Goal: Task Accomplishment & Management: Use online tool/utility

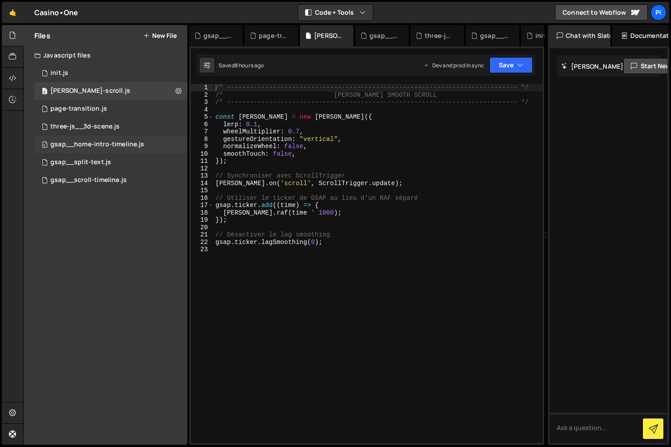
click at [94, 150] on div "0 gsap__home-intro-timeline.js 0" at bounding box center [110, 145] width 153 height 18
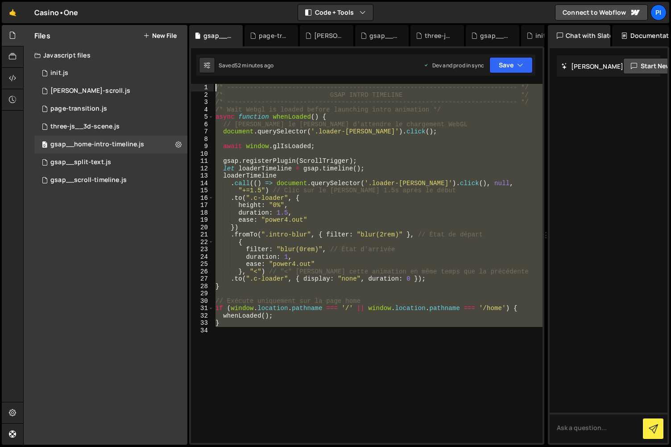
drag, startPoint x: 404, startPoint y: 344, endPoint x: 89, endPoint y: 28, distance: 446.8
click at [89, 28] on div "Files New File Javascript files 0 init.js 0 0 [PERSON_NAME]-scroll.js 0 0 page-…" at bounding box center [346, 235] width 647 height 420
drag, startPoint x: 285, startPoint y: 119, endPoint x: 347, endPoint y: 116, distance: 62.0
click at [285, 119] on div "/* ----------------------------------------------------------------------------…" at bounding box center [378, 263] width 329 height 359
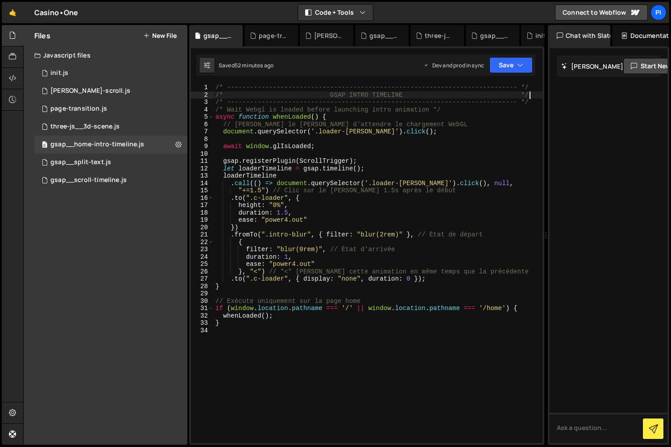
click at [536, 98] on div "/* ----------------------------------------------------------------------------…" at bounding box center [378, 271] width 329 height 374
click at [533, 105] on div "/* ----------------------------------------------------------------------------…" at bounding box center [378, 271] width 329 height 374
type textarea "/* ----------------------------------------------------------------------------…"
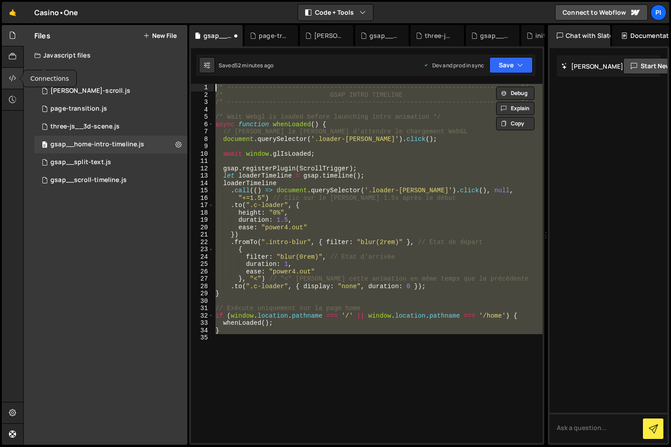
type textarea "/* ----------------------------------------------------------------------------…"
click at [2, 74] on div at bounding box center [13, 78] width 22 height 21
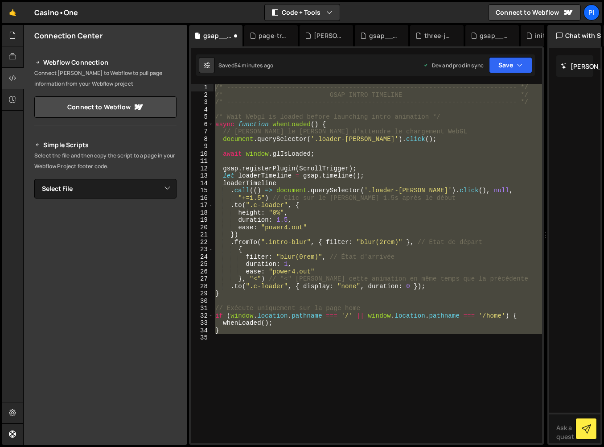
click at [304, 351] on div "/* ----------------------------------------------------------------------------…" at bounding box center [378, 263] width 329 height 359
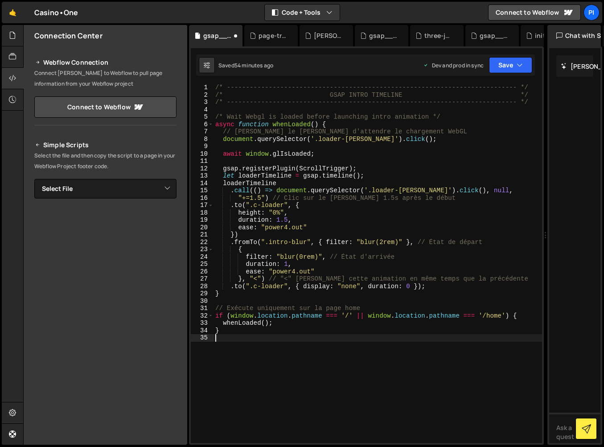
drag, startPoint x: 307, startPoint y: 333, endPoint x: 136, endPoint y: 28, distance: 349.8
click at [138, 29] on div "Files New File Javascript files 0 init.js 0 0 [PERSON_NAME]-scroll.js 0 0 page-…" at bounding box center [313, 235] width 581 height 420
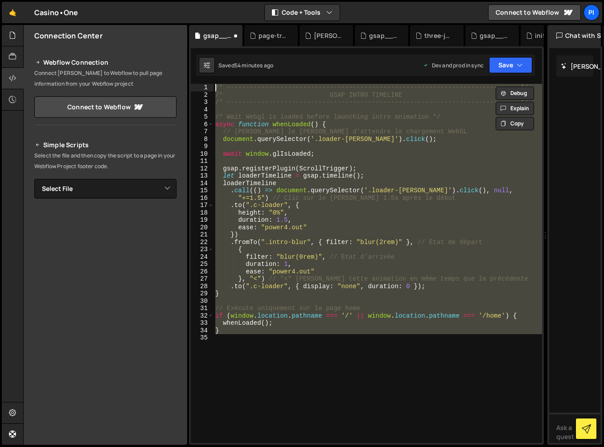
paste textarea "}"
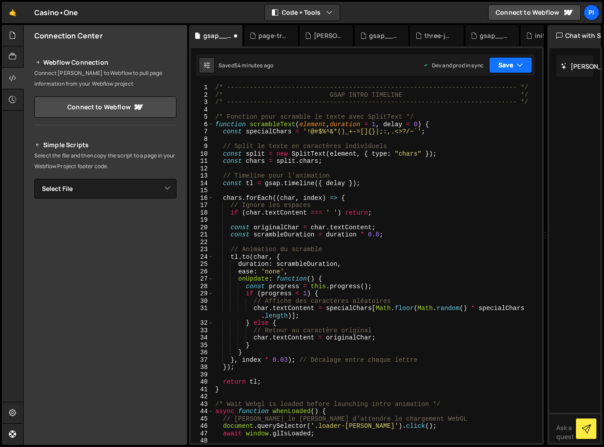
click at [507, 64] on button "Save" at bounding box center [510, 65] width 43 height 16
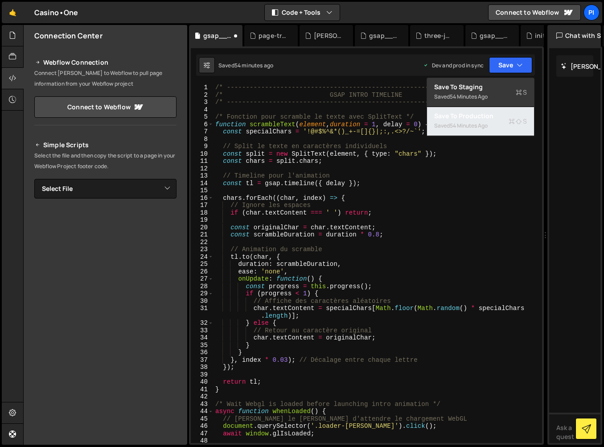
click at [490, 122] on button "Save to Production S Saved 54 minutes ago" at bounding box center [480, 121] width 107 height 29
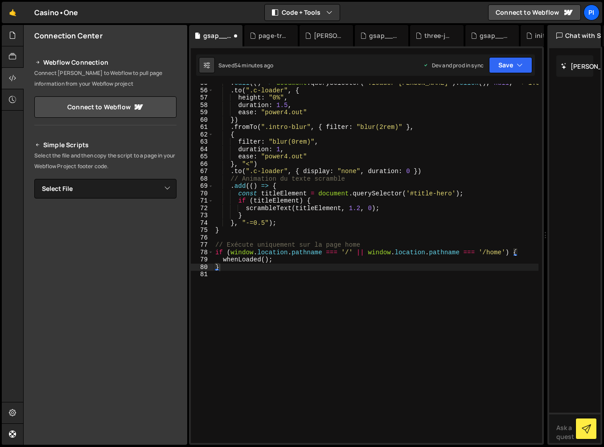
scroll to position [402, 0]
type textarea "// Exécute uniquement sur la page home"
click at [260, 245] on div ". call (( ) => document . querySelector ( '.loader-[PERSON_NAME]' ) . click ( )…" at bounding box center [376, 266] width 325 height 374
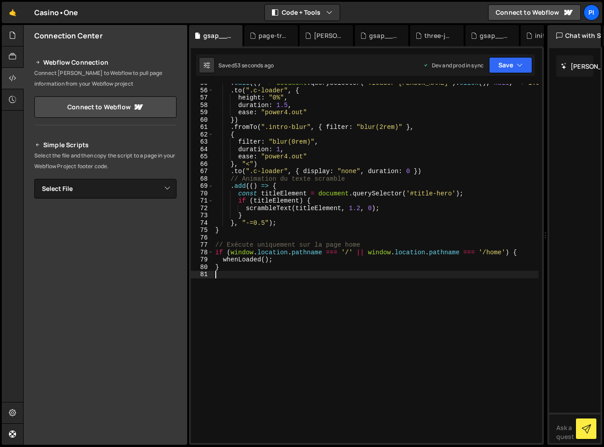
drag, startPoint x: 466, startPoint y: 287, endPoint x: 452, endPoint y: 284, distance: 14.7
click at [466, 287] on div ". call (( ) => document . querySelector ( '.loader-[PERSON_NAME]' ) . click ( )…" at bounding box center [376, 266] width 325 height 374
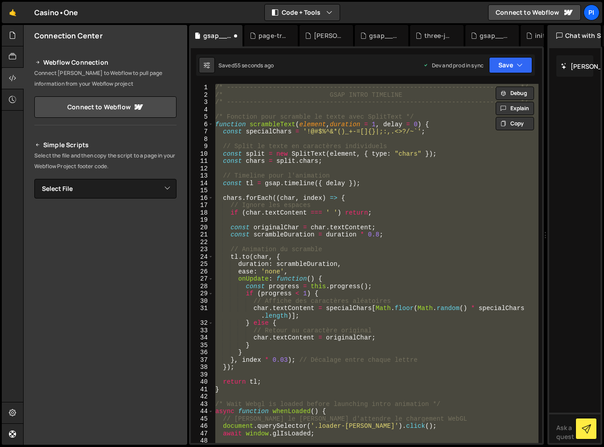
scroll to position [0, 0]
type textarea "}"
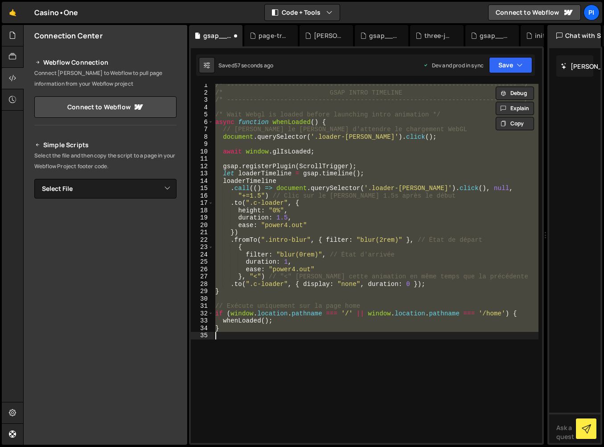
scroll to position [10, 0]
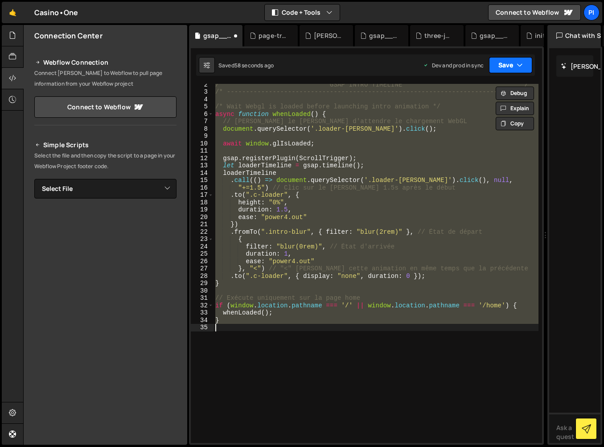
click at [515, 72] on button "Save" at bounding box center [510, 65] width 43 height 16
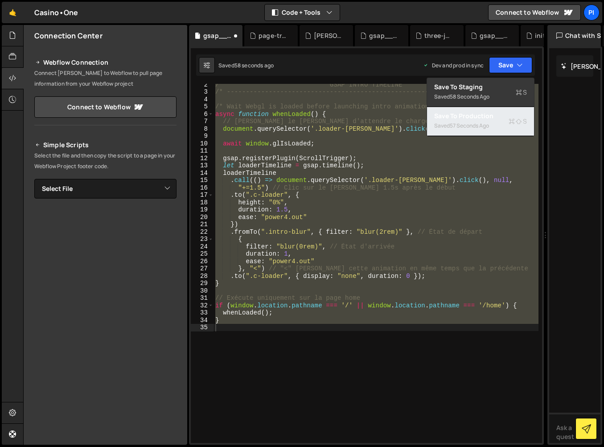
click at [488, 127] on div "57 seconds ago" at bounding box center [469, 126] width 39 height 8
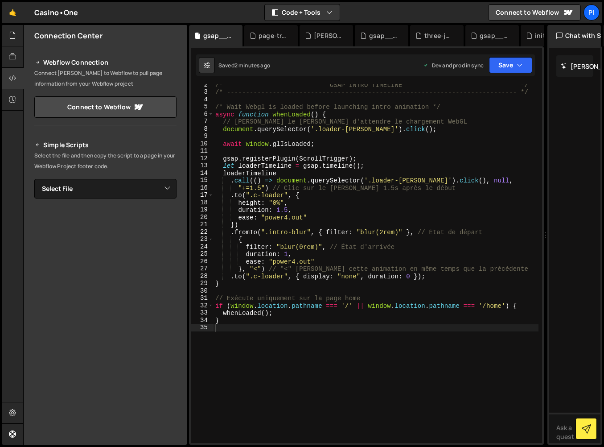
scroll to position [0, 0]
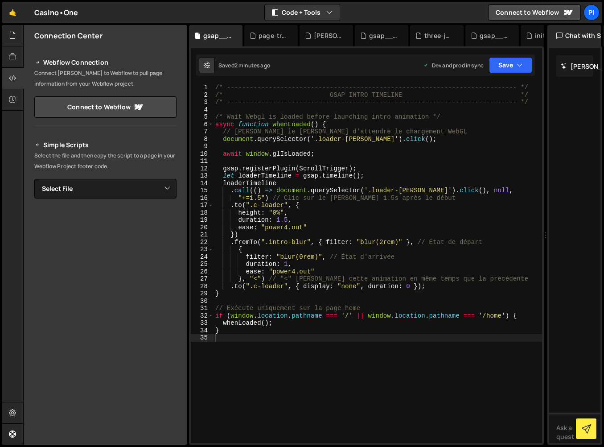
click at [336, 351] on div "/* ----------------------------------------------------------------------------…" at bounding box center [378, 271] width 329 height 374
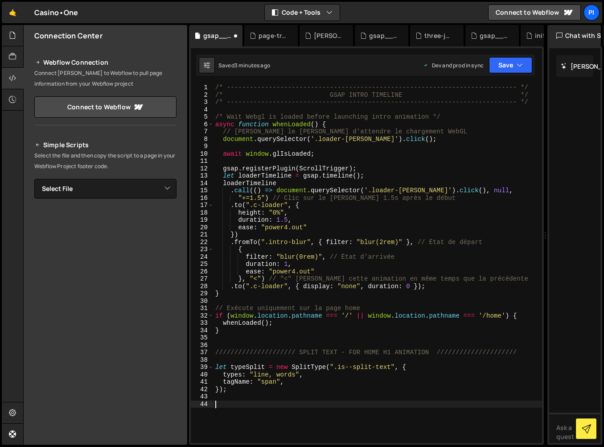
paste textarea ".set(".is--split-text .word", { yPercent: 100, opacity: 0 }) // title initial p…"
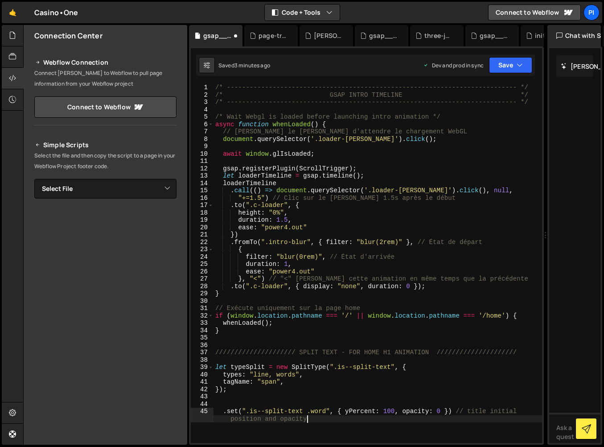
type textarea ".set(".is--split-text .word", { yPercent: 100, opacity: 0 }) // title initial p…"
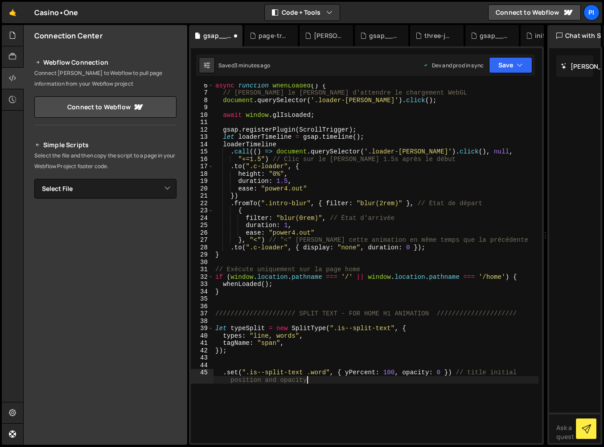
scroll to position [0, 1]
paste textarea "}, "<") // show title"
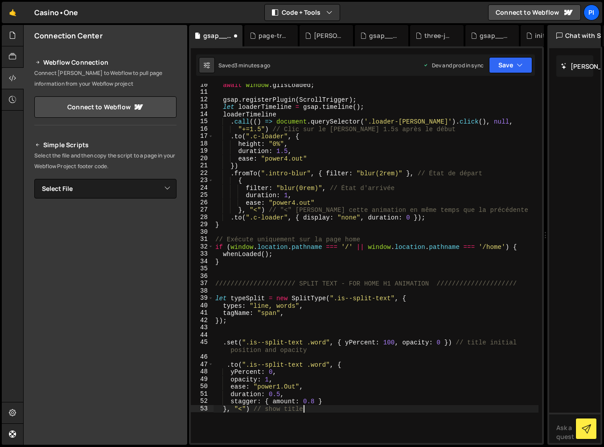
scroll to position [72, 0]
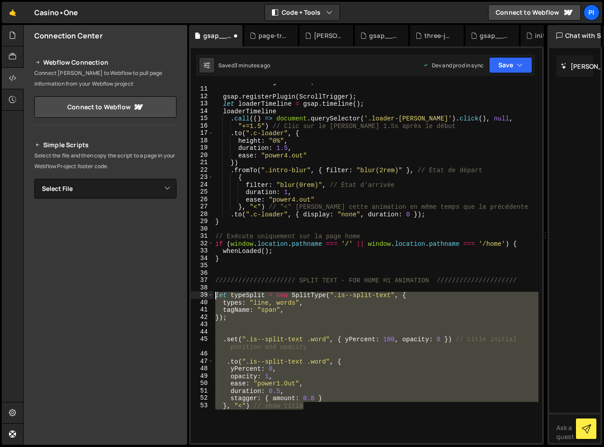
drag, startPoint x: 358, startPoint y: 430, endPoint x: 197, endPoint y: 294, distance: 210.4
click at [197, 294] on div "}, "<") // show title 10 11 12 13 14 15 16 17 18 19 20 21 22 23 24 25 26 27 28 …" at bounding box center [366, 263] width 351 height 359
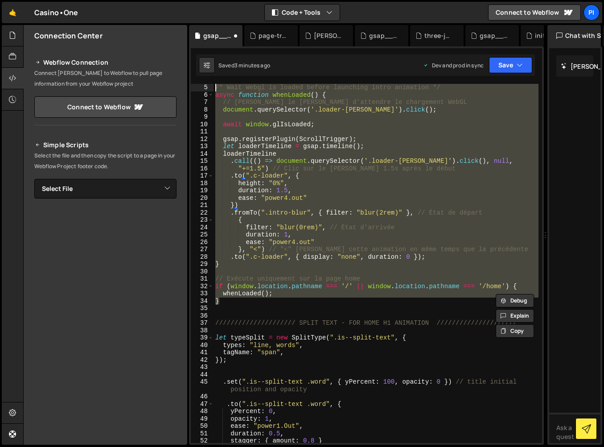
scroll to position [0, 0]
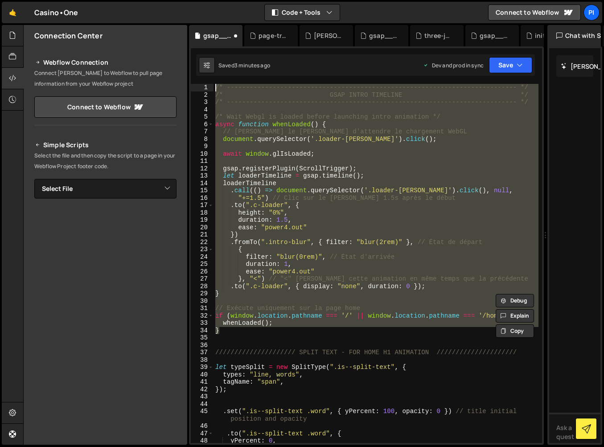
drag, startPoint x: 253, startPoint y: 236, endPoint x: 97, endPoint y: 58, distance: 237.0
click at [183, 53] on div "Files New File Javascript files 0 init.js 0 0 [PERSON_NAME]-scroll.js 0 0 page-…" at bounding box center [313, 235] width 581 height 420
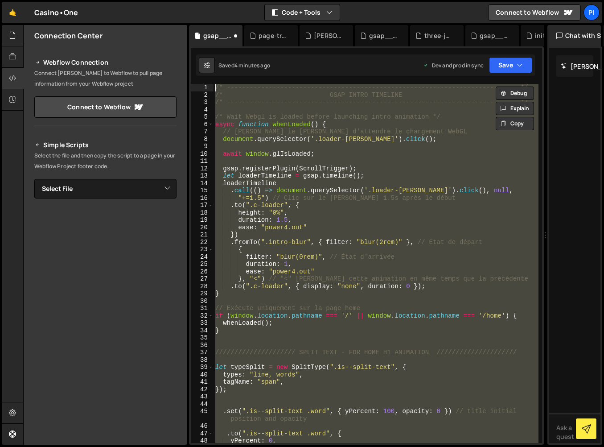
drag, startPoint x: 370, startPoint y: 387, endPoint x: 138, endPoint y: -21, distance: 470.0
click at [138, 0] on html "Projects [GEOGRAPHIC_DATA] Blog Pi Projects Your Teams Invite team member Accou…" at bounding box center [302, 223] width 604 height 447
paste textarea "}"
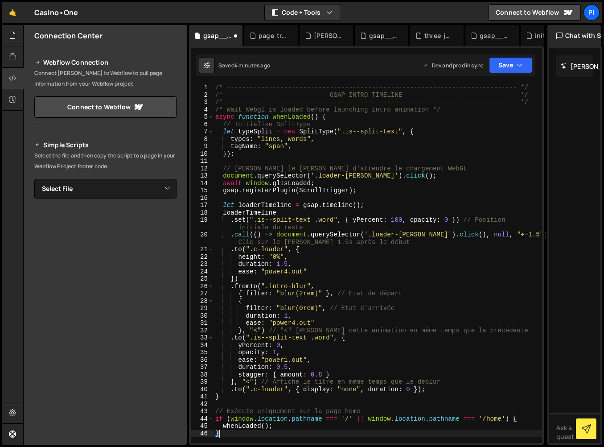
click at [215, 110] on div "/* ----------------------------------------------------------------------------…" at bounding box center [378, 271] width 329 height 374
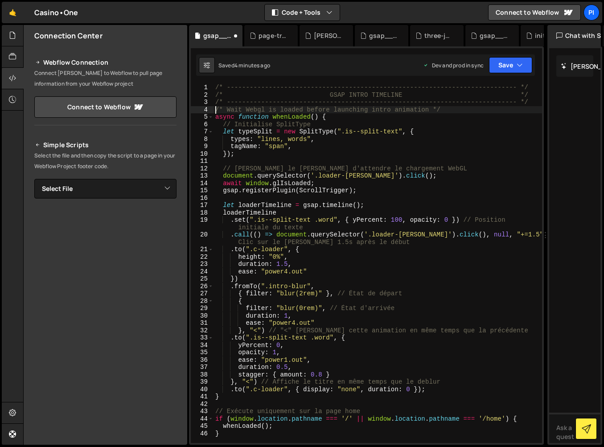
type textarea "/* Wait Webgl is loaded before launching intro animation */"
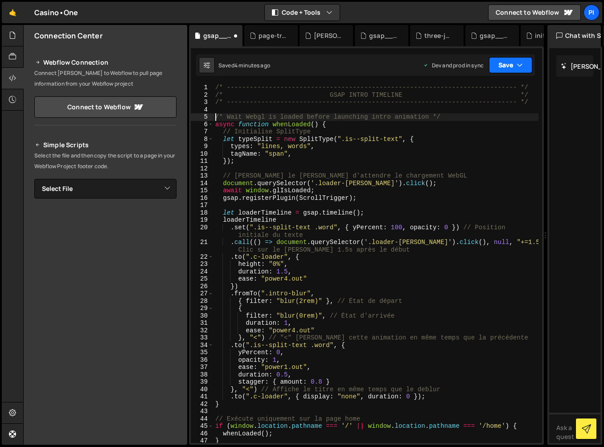
drag, startPoint x: 518, startPoint y: 65, endPoint x: 497, endPoint y: 128, distance: 67.1
click at [517, 66] on icon "button" at bounding box center [520, 65] width 6 height 9
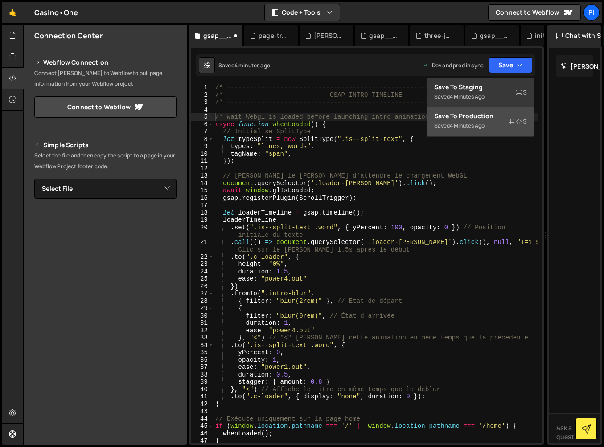
click at [495, 123] on button "Save to Production S Saved 4 minutes ago" at bounding box center [480, 121] width 107 height 29
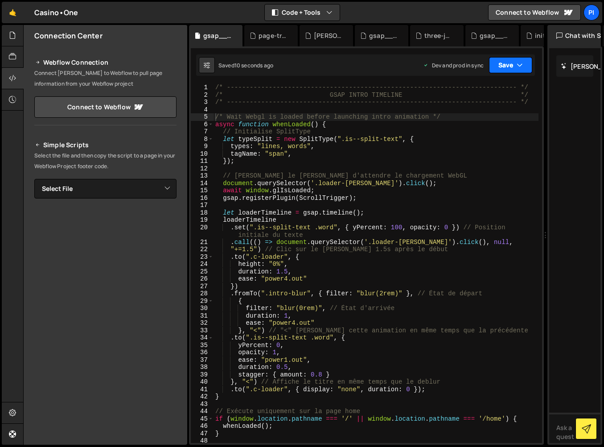
click at [507, 73] on button "Save" at bounding box center [510, 65] width 43 height 16
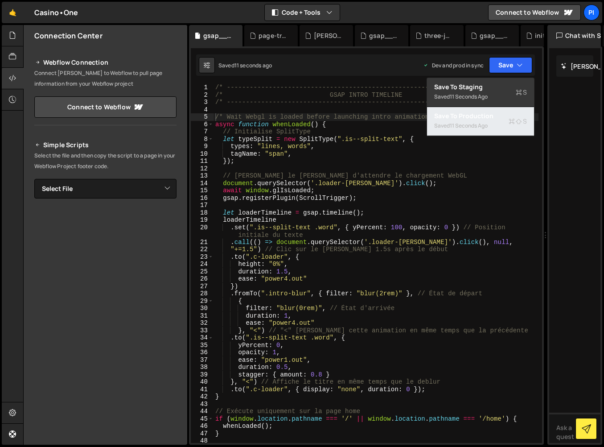
click at [486, 119] on div "Save to Production S" at bounding box center [480, 115] width 93 height 9
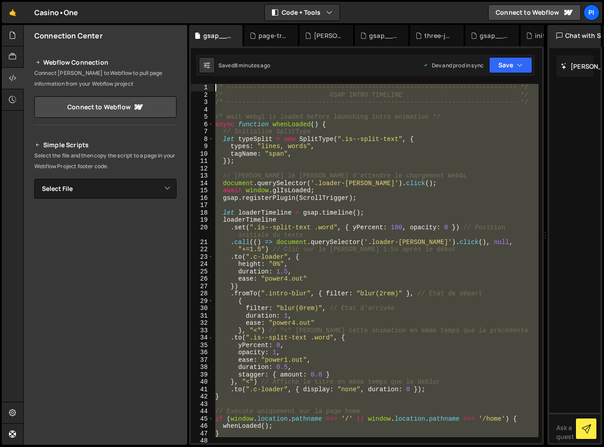
drag, startPoint x: 260, startPoint y: 390, endPoint x: 113, endPoint y: -19, distance: 434.0
click at [113, 0] on html "Projects [GEOGRAPHIC_DATA] Blog Pi Projects Your Teams Invite team member Accou…" at bounding box center [302, 223] width 604 height 447
paste textarea "}"
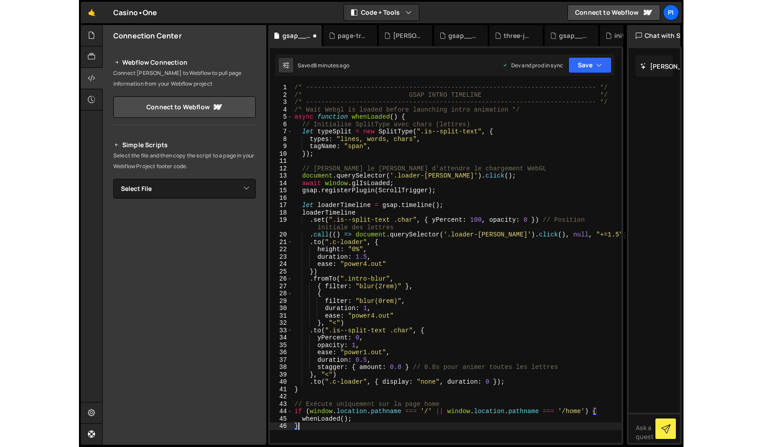
scroll to position [1, 0]
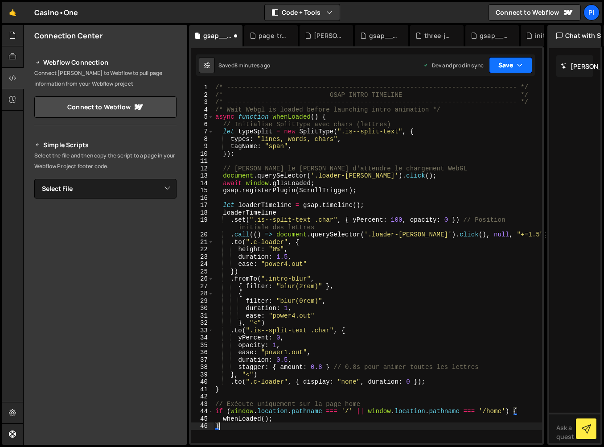
drag, startPoint x: 513, startPoint y: 70, endPoint x: 499, endPoint y: 104, distance: 36.6
click at [513, 70] on button "Save" at bounding box center [510, 65] width 43 height 16
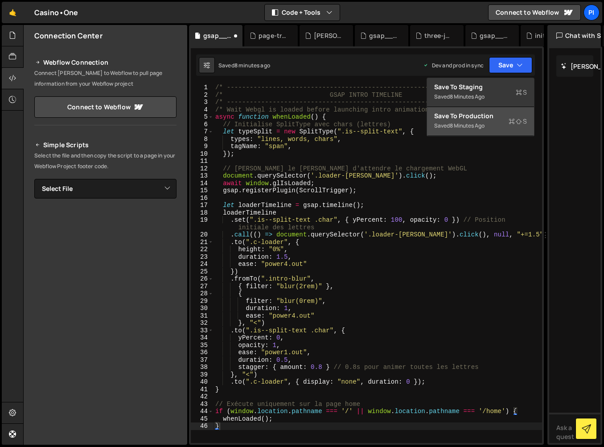
click at [498, 122] on button "Save to Production S Saved 8 minutes ago" at bounding box center [480, 121] width 107 height 29
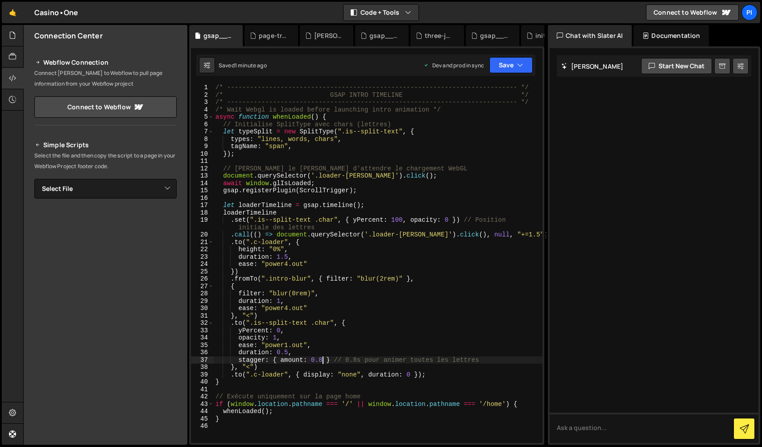
drag, startPoint x: 323, startPoint y: 360, endPoint x: 330, endPoint y: 354, distance: 9.2
click at [322, 360] on div "/* ----------------------------------------------------------------------------…" at bounding box center [378, 271] width 329 height 374
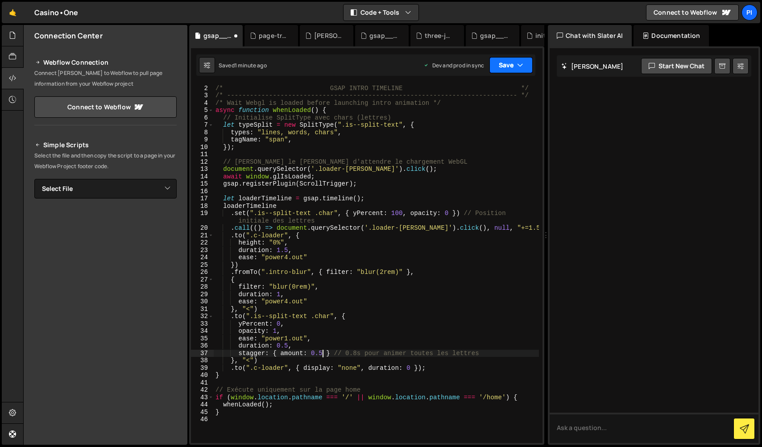
type textarea "stagger: { amount: 0.5 } // 0.8s pour animer toutes les lettres"
click at [501, 64] on button "Save" at bounding box center [510, 65] width 43 height 16
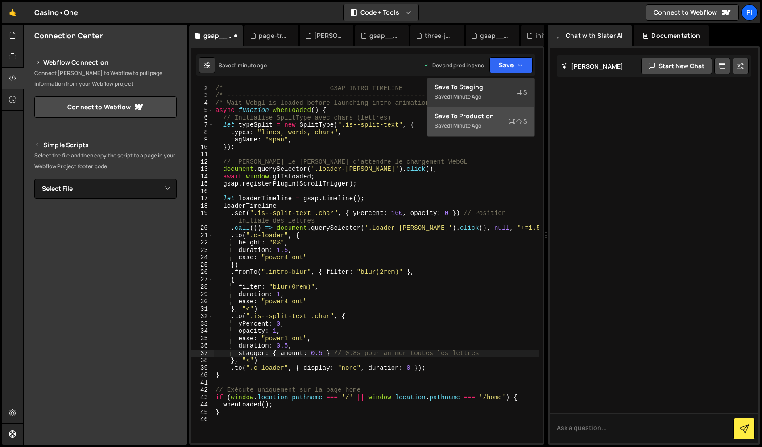
click at [496, 117] on div "Save to Production S" at bounding box center [480, 115] width 93 height 9
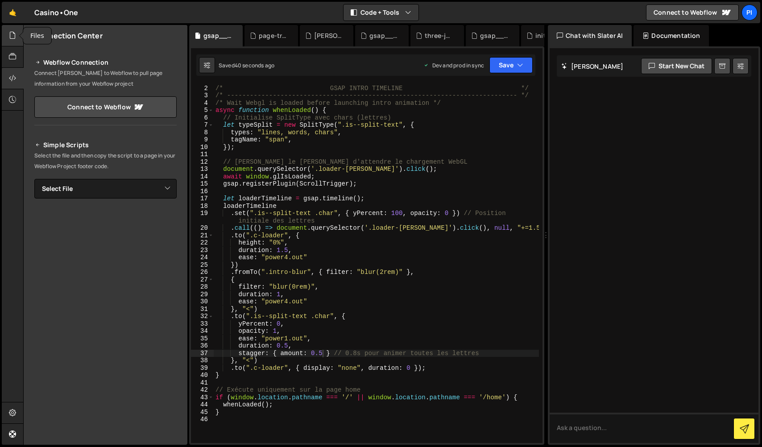
click at [11, 29] on div at bounding box center [13, 35] width 22 height 21
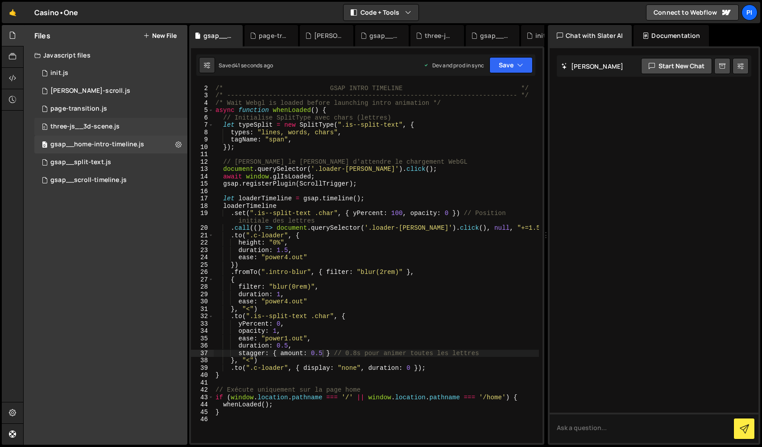
click at [105, 119] on div "0 three-js__3d-scene.js 0" at bounding box center [110, 127] width 153 height 18
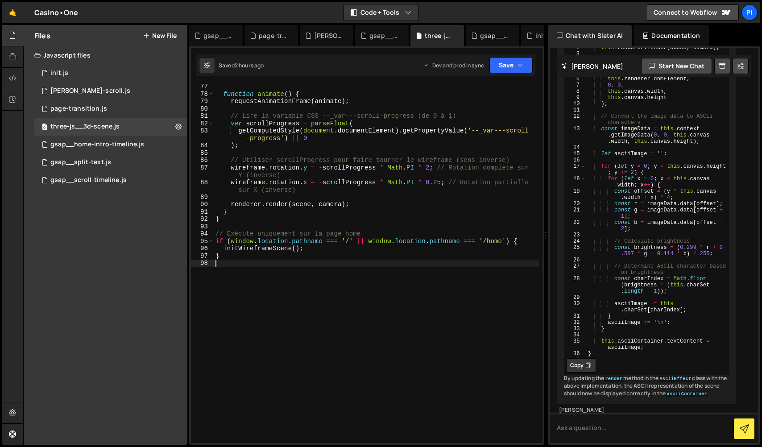
scroll to position [0, 0]
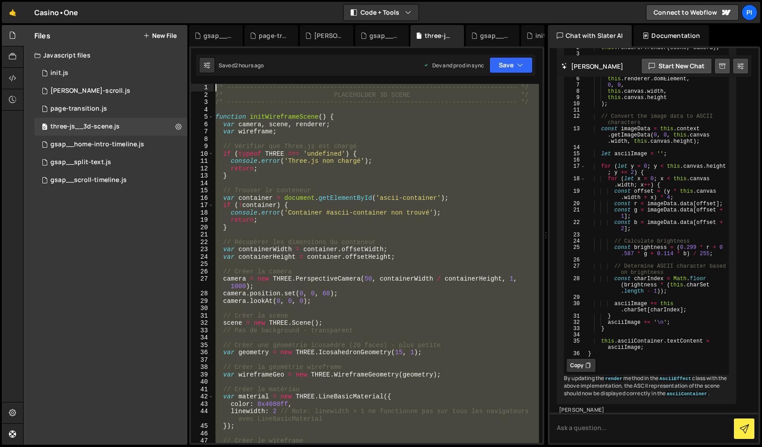
drag, startPoint x: 346, startPoint y: 325, endPoint x: 80, endPoint y: -21, distance: 436.6
click at [80, 0] on html "Projects [GEOGRAPHIC_DATA] Blog Pi Projects Your Teams Invite team member Accou…" at bounding box center [381, 223] width 762 height 447
paste textarea "}"
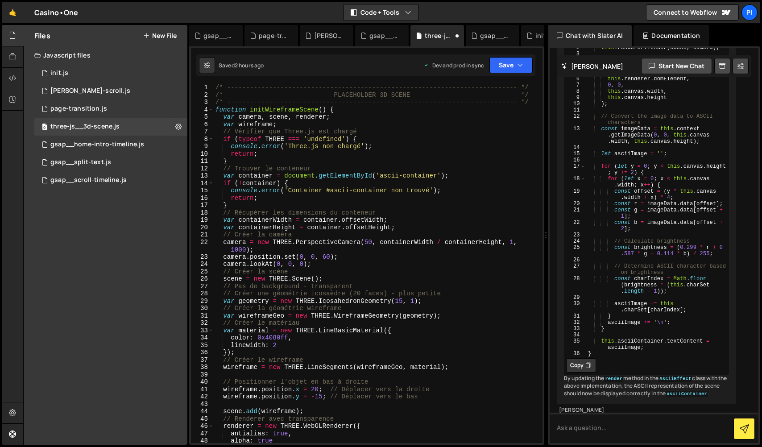
click at [216, 108] on div "/* ----------------------------------------------------------------------------…" at bounding box center [376, 271] width 325 height 374
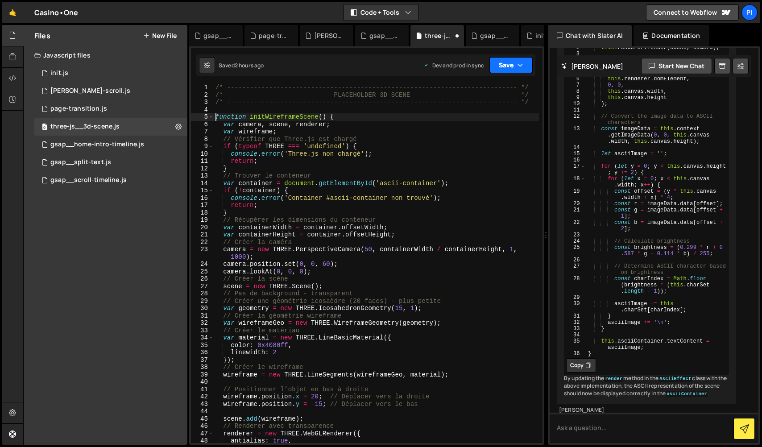
type textarea "function initWireframeScene() {"
click at [502, 66] on button "Save" at bounding box center [510, 65] width 43 height 16
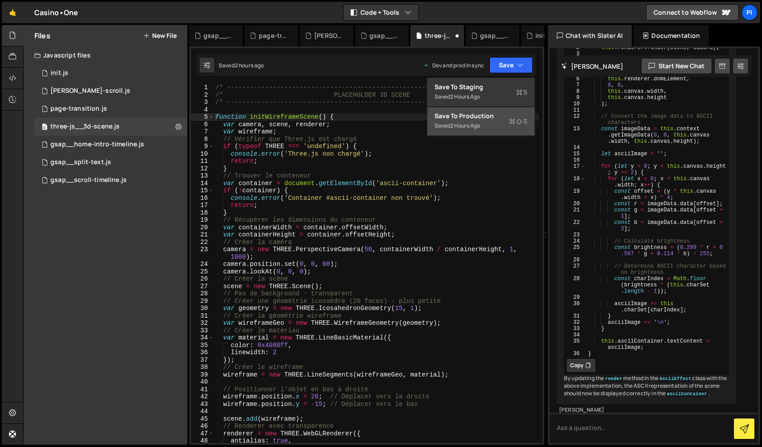
click at [487, 120] on button "Save to Production S Saved 2 hours ago" at bounding box center [480, 121] width 107 height 29
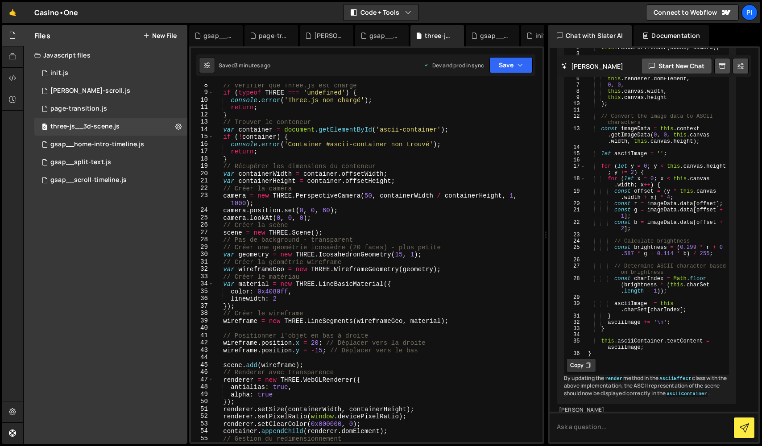
scroll to position [245, 0]
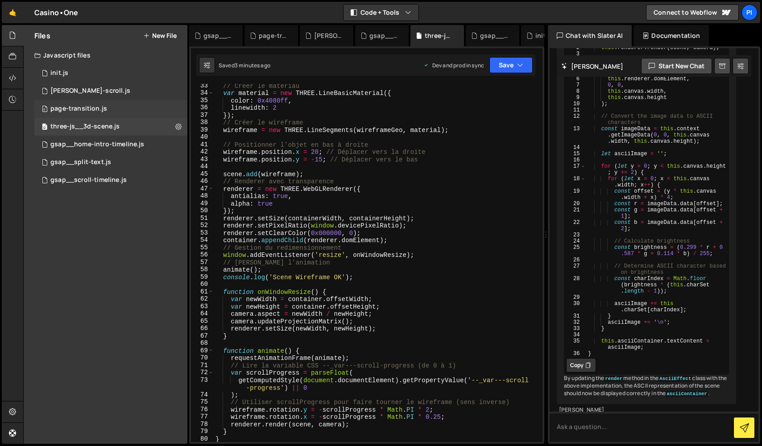
click at [99, 108] on div "page-transition.js" at bounding box center [78, 109] width 57 height 8
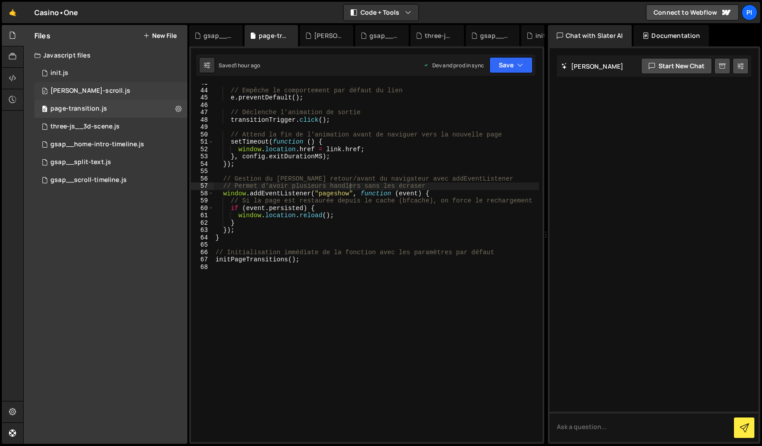
click at [99, 96] on div "0 [PERSON_NAME]-scroll.js 0" at bounding box center [110, 91] width 153 height 18
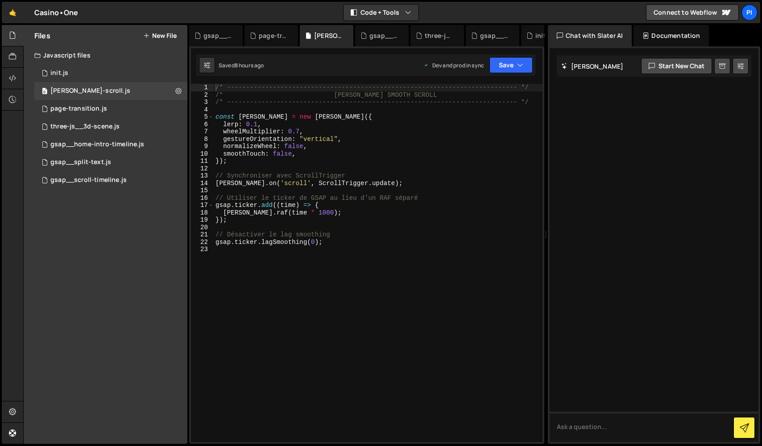
drag, startPoint x: 107, startPoint y: 182, endPoint x: 274, endPoint y: 218, distance: 170.0
click at [107, 182] on div "gsap__scroll-timeline.js" at bounding box center [88, 180] width 76 height 8
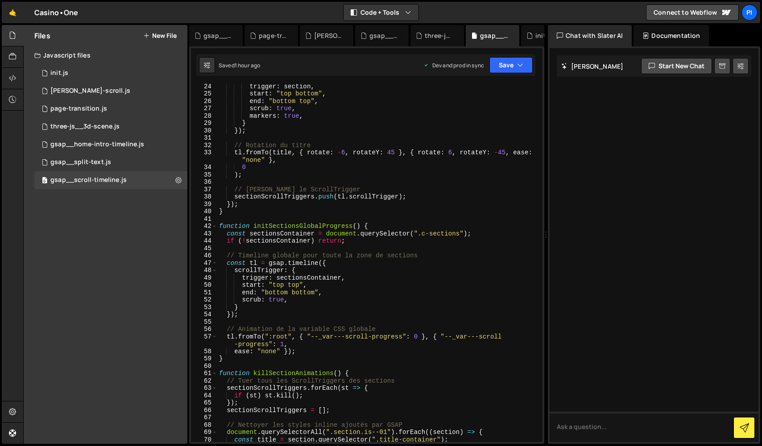
scroll to position [174, 0]
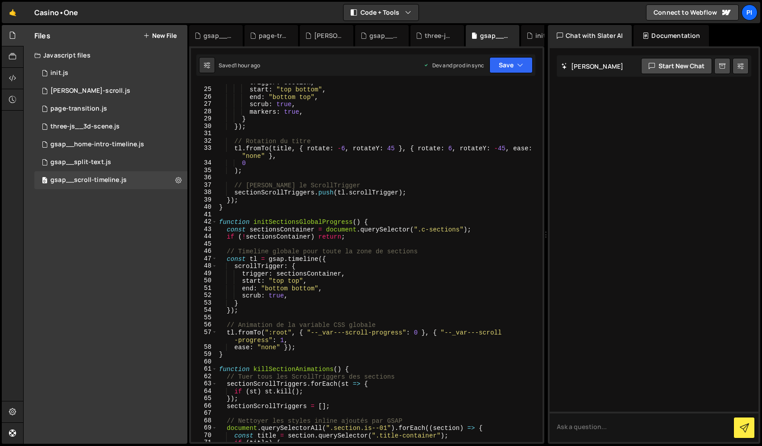
click at [344, 148] on div "trigger : section , start : "top bottom" , end : "bottom top" , scrub : true , …" at bounding box center [377, 264] width 321 height 373
click at [453, 145] on div "trigger : section , start : "top bottom" , end : "bottom top" , scrub : true , …" at bounding box center [377, 264] width 321 height 373
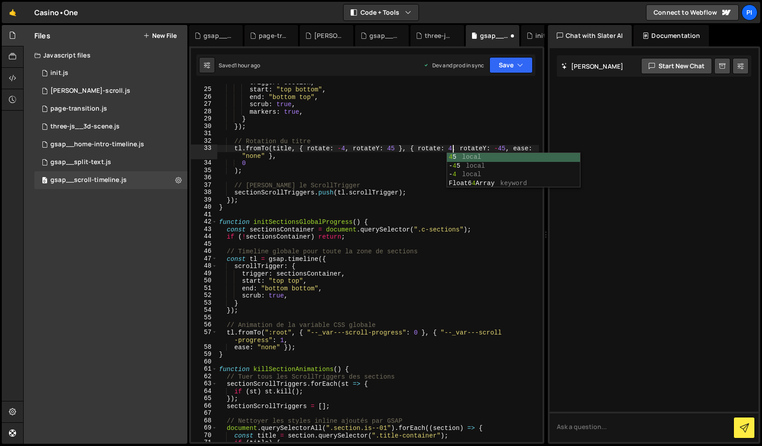
scroll to position [0, 16]
click at [508, 71] on button "Save" at bounding box center [510, 65] width 43 height 16
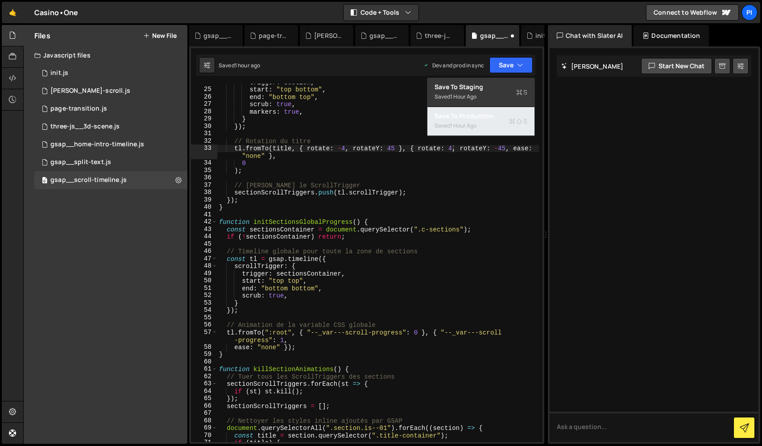
drag, startPoint x: 503, startPoint y: 113, endPoint x: 483, endPoint y: 122, distance: 21.1
click at [503, 113] on div "Save to Production S" at bounding box center [480, 115] width 93 height 9
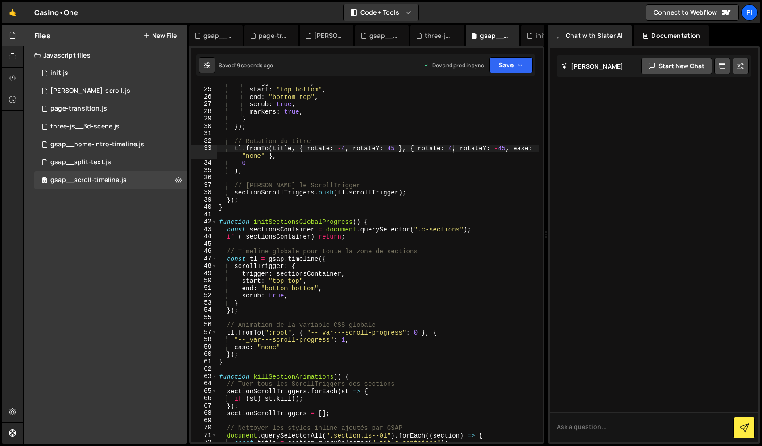
scroll to position [0, 6]
click at [297, 137] on div "trigger : section , start : "top bottom" , end : "bottom top" , scrub : true , …" at bounding box center [377, 264] width 321 height 373
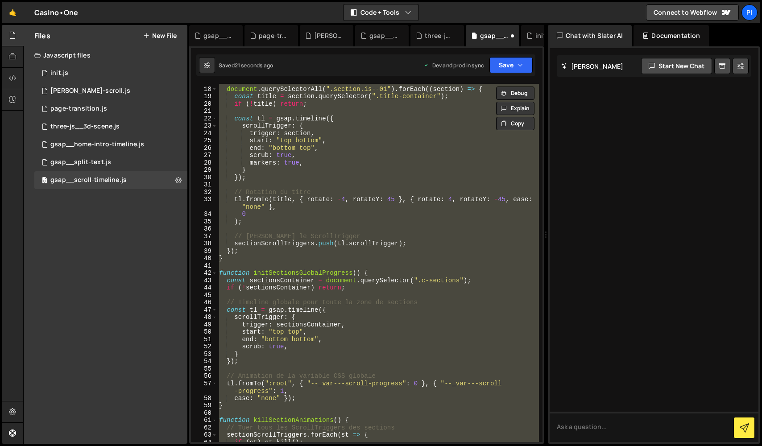
scroll to position [0, 0]
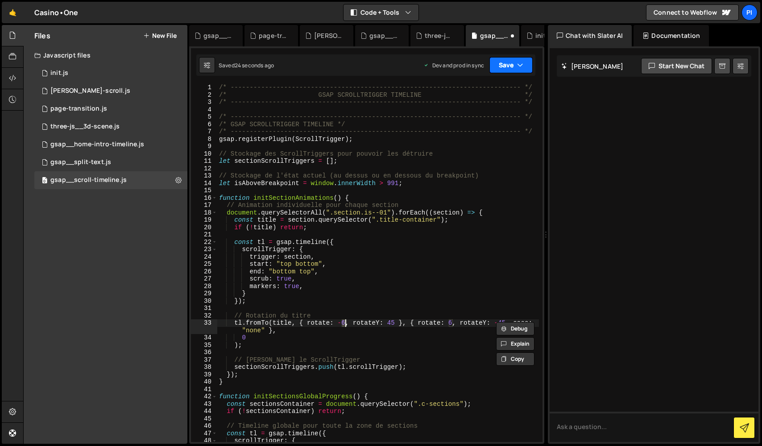
drag, startPoint x: 508, startPoint y: 64, endPoint x: 504, endPoint y: 99, distance: 35.0
click at [508, 64] on button "Save" at bounding box center [510, 65] width 43 height 16
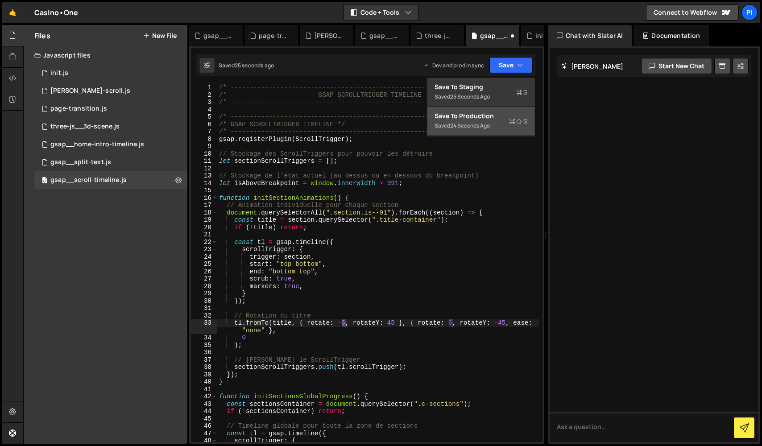
click at [503, 128] on button "Save to Production S Saved 24 seconds ago" at bounding box center [480, 121] width 107 height 29
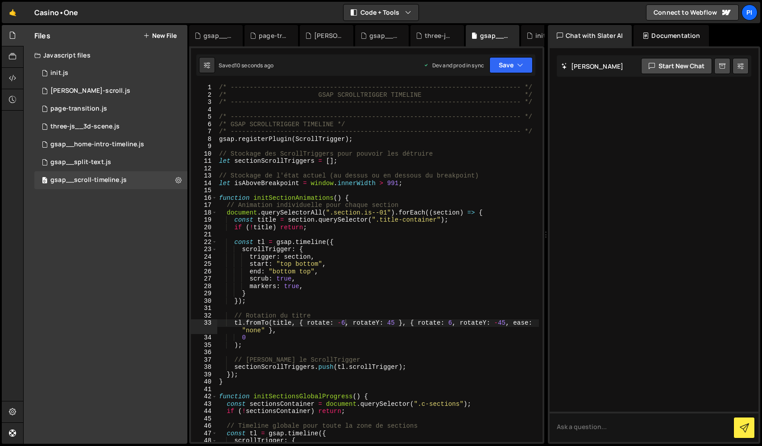
click at [343, 324] on div "/* ----------------------------------------------------------------------------…" at bounding box center [377, 270] width 321 height 373
click at [443, 327] on div "/* ----------------------------------------------------------------------------…" at bounding box center [377, 270] width 321 height 373
click at [455, 321] on div "/* ----------------------------------------------------------------------------…" at bounding box center [377, 270] width 321 height 373
click at [455, 313] on div "/* ----------------------------------------------------------------------------…" at bounding box center [377, 270] width 321 height 373
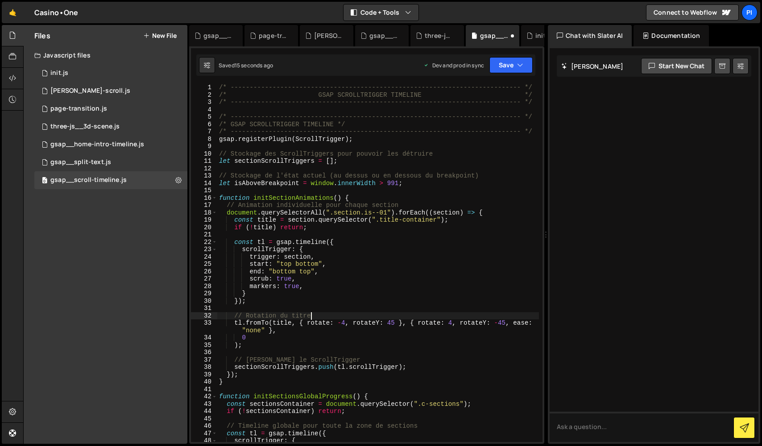
scroll to position [0, 6]
drag, startPoint x: 501, startPoint y: 70, endPoint x: 497, endPoint y: 113, distance: 43.4
click at [501, 70] on button "Save" at bounding box center [510, 65] width 43 height 16
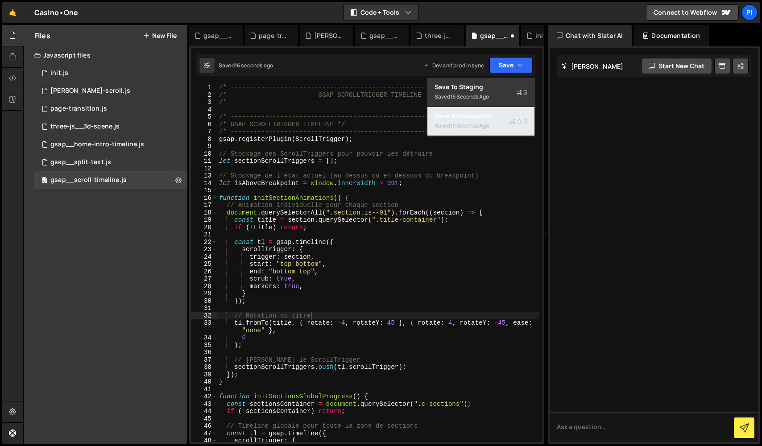
drag, startPoint x: 495, startPoint y: 126, endPoint x: 490, endPoint y: 126, distance: 5.8
click at [495, 126] on button "Save to Production S Saved 15 seconds ago" at bounding box center [480, 121] width 107 height 29
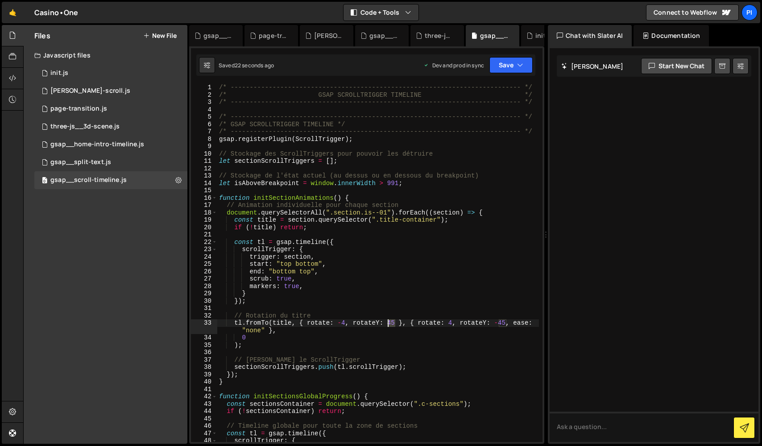
click at [389, 324] on div "/* ----------------------------------------------------------------------------…" at bounding box center [377, 270] width 321 height 373
drag, startPoint x: 485, startPoint y: 313, endPoint x: 501, endPoint y: 321, distance: 18.0
click at [486, 313] on div "/* ----------------------------------------------------------------------------…" at bounding box center [377, 270] width 321 height 373
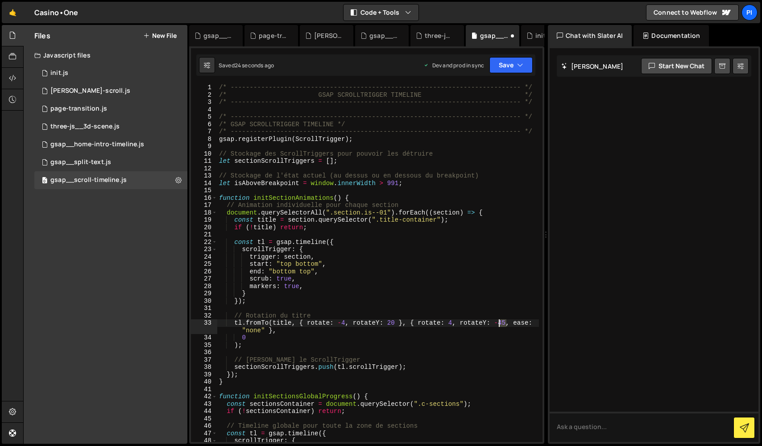
drag, startPoint x: 503, startPoint y: 323, endPoint x: 498, endPoint y: 324, distance: 4.7
click at [498, 324] on div "/* ----------------------------------------------------------------------------…" at bounding box center [377, 270] width 321 height 373
click at [502, 65] on button "Save" at bounding box center [510, 65] width 43 height 16
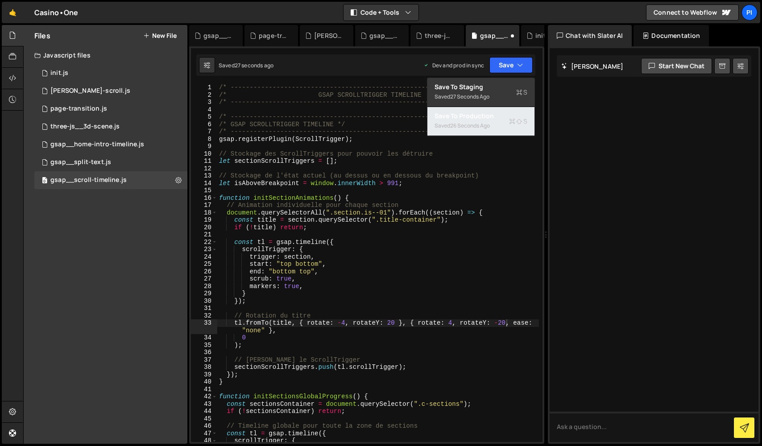
click at [502, 116] on div "Save to Production S" at bounding box center [480, 115] width 93 height 9
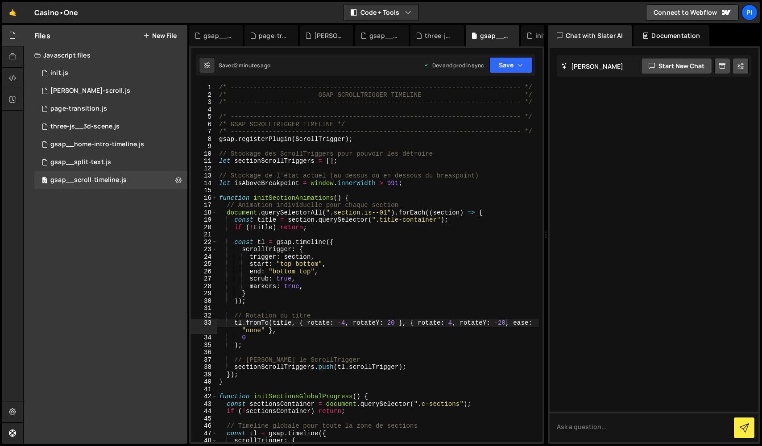
click at [307, 331] on div "/* ----------------------------------------------------------------------------…" at bounding box center [377, 270] width 321 height 373
click at [300, 325] on div "/* ----------------------------------------------------------------------------…" at bounding box center [377, 270] width 321 height 373
click at [307, 324] on div "/* ----------------------------------------------------------------------------…" at bounding box center [377, 270] width 321 height 373
click at [288, 332] on div "/* ----------------------------------------------------------------------------…" at bounding box center [377, 270] width 321 height 373
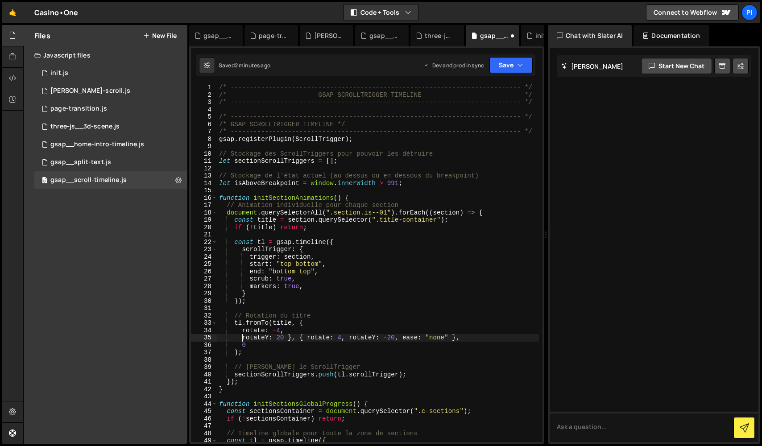
click at [309, 338] on div "/* ----------------------------------------------------------------------------…" at bounding box center [377, 270] width 321 height 373
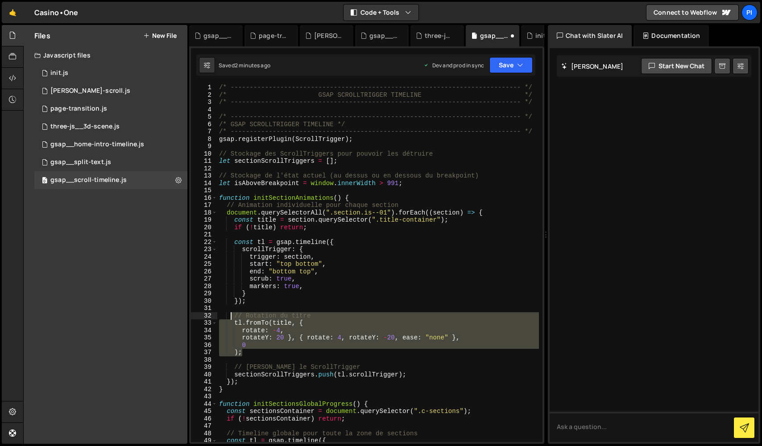
drag, startPoint x: 255, startPoint y: 355, endPoint x: 229, endPoint y: 317, distance: 46.1
click at [230, 318] on div "/* ----------------------------------------------------------------------------…" at bounding box center [377, 270] width 321 height 373
drag, startPoint x: 224, startPoint y: 96, endPoint x: 224, endPoint y: 91, distance: 4.9
click at [224, 96] on div "/* ----------------------------------------------------------------------------…" at bounding box center [377, 270] width 321 height 373
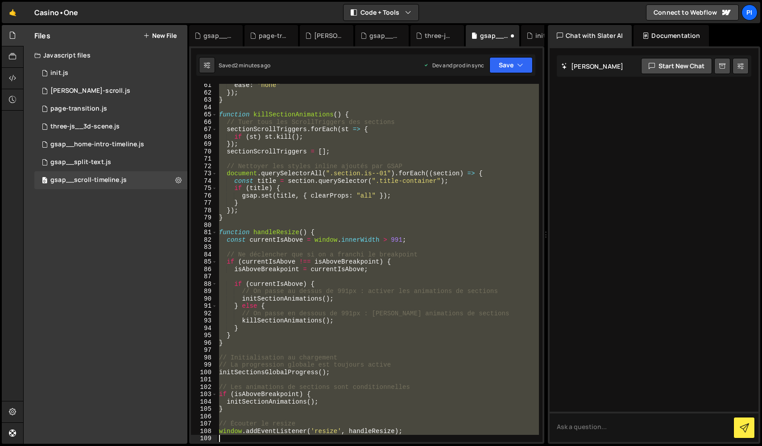
scroll to position [444, 0]
drag, startPoint x: 219, startPoint y: 87, endPoint x: 358, endPoint y: 476, distance: 412.6
click at [358, 446] on html "Projects [GEOGRAPHIC_DATA] Blog Pi Projects Your Teams Invite team member Accou…" at bounding box center [381, 223] width 762 height 446
click at [367, 327] on div "ease : "none" }) ; } function killSectionAnimations ( ) { // Tuer tous les Scro…" at bounding box center [377, 263] width 321 height 358
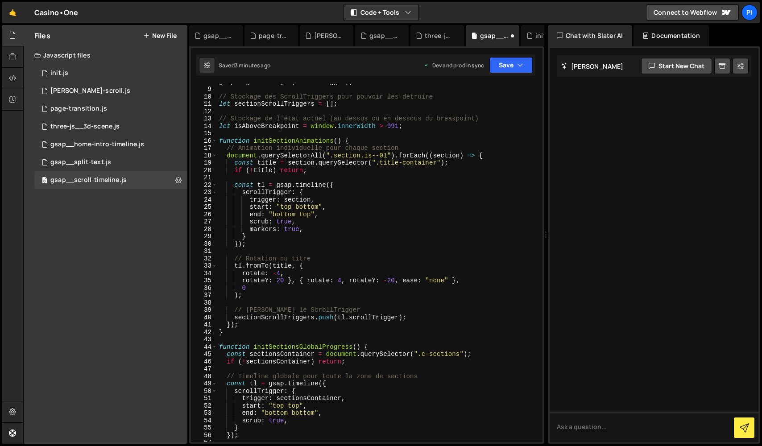
scroll to position [56, 0]
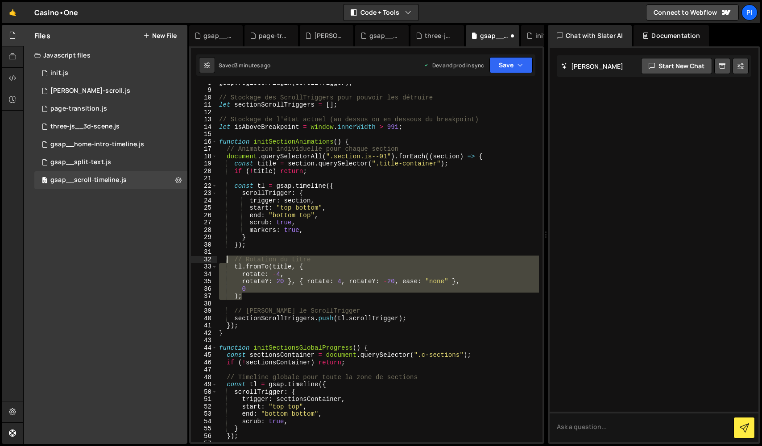
drag, startPoint x: 255, startPoint y: 297, endPoint x: 228, endPoint y: 256, distance: 49.2
click at [228, 256] on div "gsap . registerPlugin ( ScrollTrigger ) ; // Stockage des ScrollTriggers pour p…" at bounding box center [377, 265] width 321 height 373
click at [317, 293] on div "gsap . registerPlugin ( ScrollTrigger ) ; // Stockage des ScrollTriggers pour p…" at bounding box center [377, 263] width 321 height 358
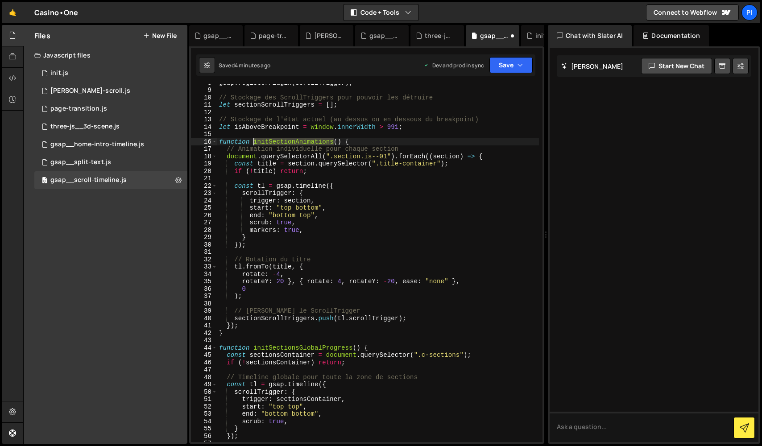
drag, startPoint x: 334, startPoint y: 141, endPoint x: 254, endPoint y: 142, distance: 80.7
click at [254, 142] on div "gsap . registerPlugin ( ScrollTrigger ) ; // Stockage des ScrollTriggers pour p…" at bounding box center [377, 265] width 321 height 373
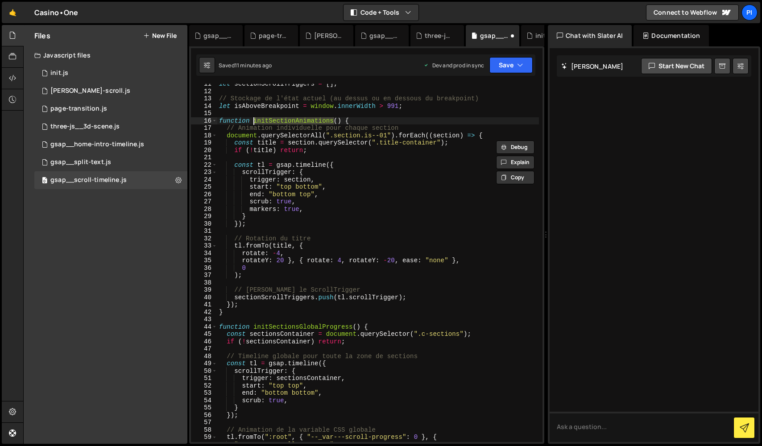
click at [392, 213] on div "let sectionScrollTriggers = [ ] ; // Stockage de l'état actuel (au dessus ou en…" at bounding box center [377, 266] width 321 height 373
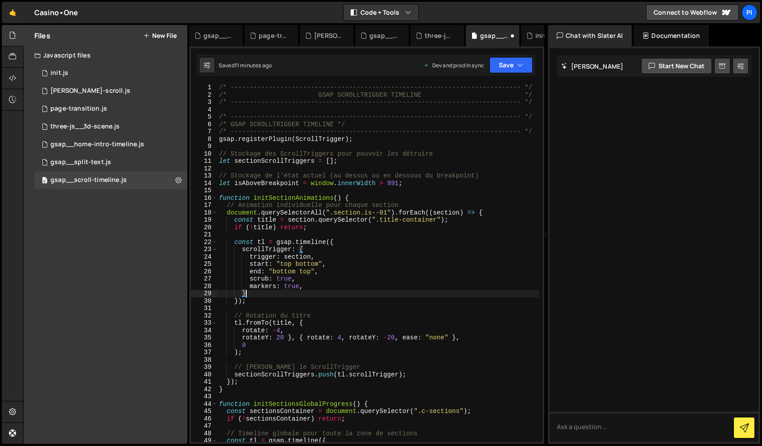
scroll to position [0, 0]
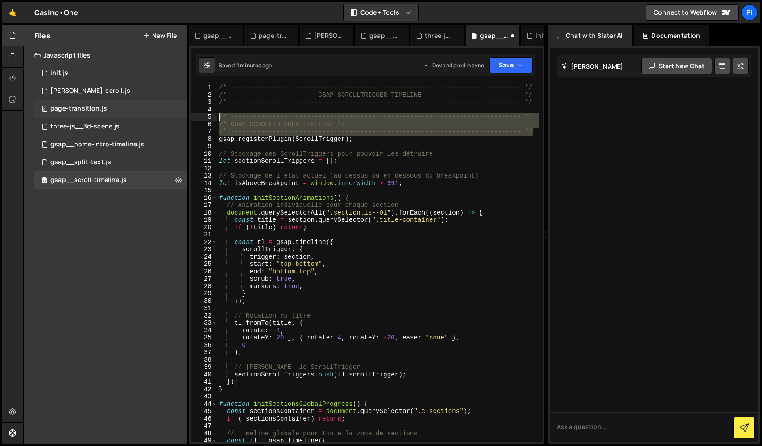
drag, startPoint x: 536, startPoint y: 133, endPoint x: 161, endPoint y: 116, distance: 375.8
click at [161, 116] on div "Files New File Javascript files 0 init.js 0 0 [PERSON_NAME]-scroll.js 0 0 page-…" at bounding box center [392, 234] width 738 height 419
type textarea "/* ----------------------------------------------------------------------------…"
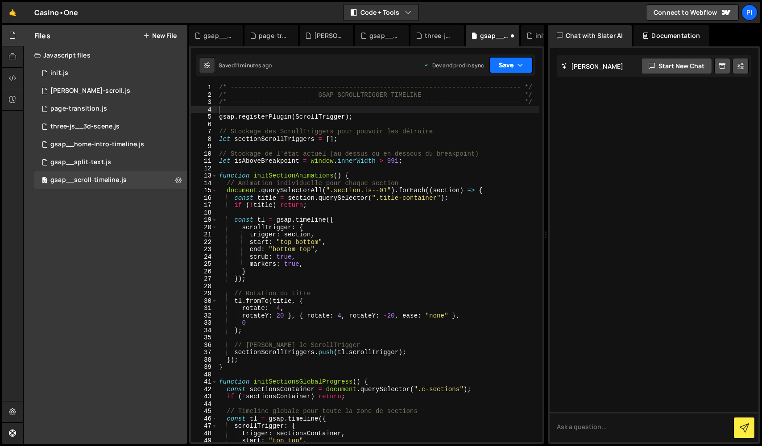
drag, startPoint x: 502, startPoint y: 66, endPoint x: 503, endPoint y: 75, distance: 9.5
click at [502, 66] on button "Save" at bounding box center [510, 65] width 43 height 16
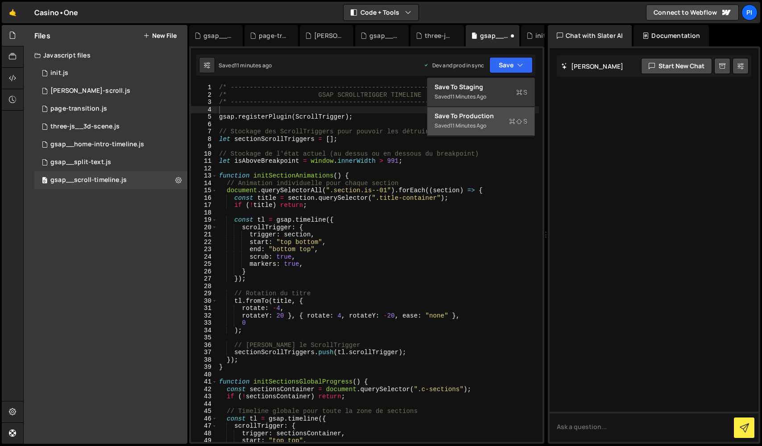
click at [496, 128] on button "Save to Production S Saved 11 minutes ago" at bounding box center [480, 121] width 107 height 29
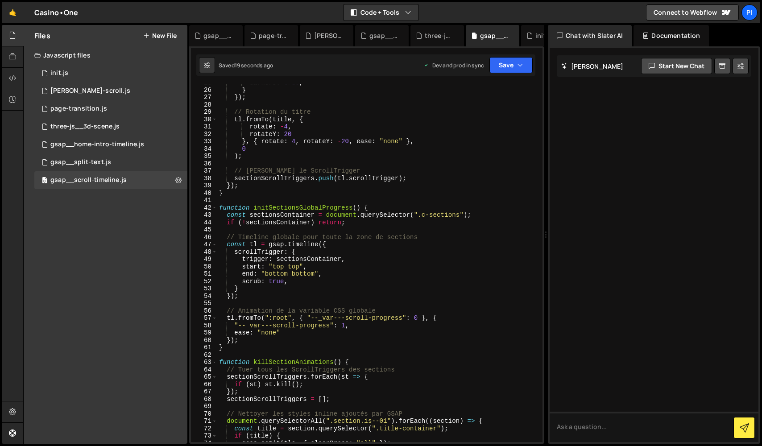
scroll to position [172, 0]
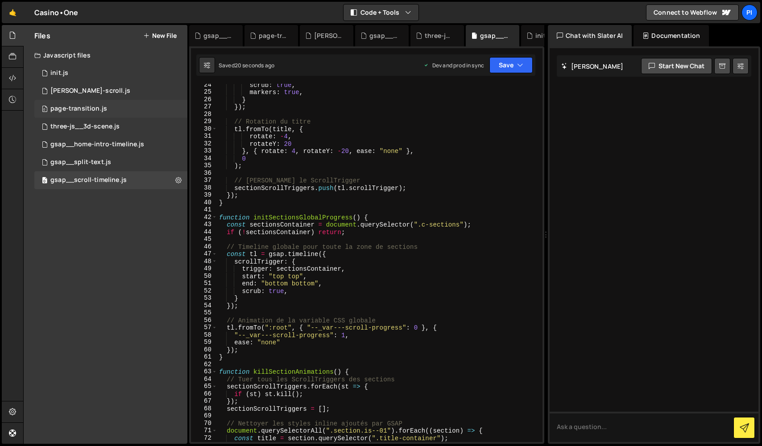
click at [95, 111] on div "page-transition.js" at bounding box center [78, 109] width 57 height 8
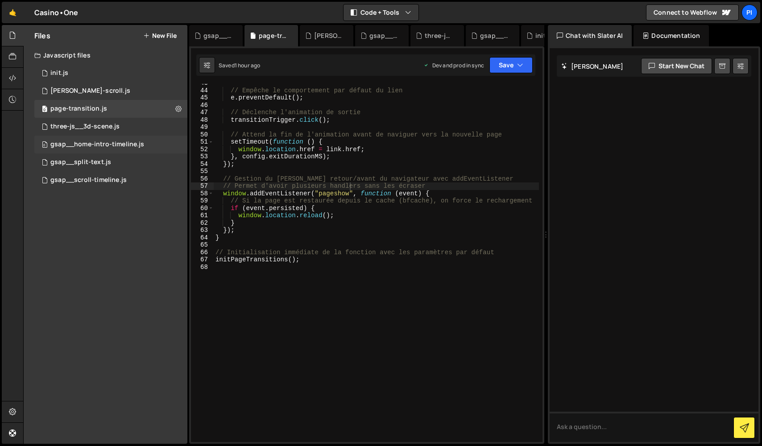
click at [124, 140] on div "0 gsap__home-intro-timeline.js 0" at bounding box center [110, 145] width 153 height 18
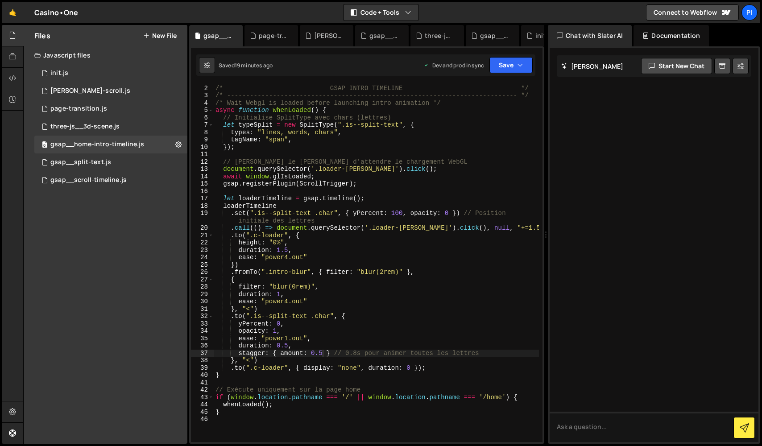
scroll to position [0, 5]
click at [284, 345] on div "/* ----------------------------------------------------------------------------…" at bounding box center [376, 263] width 325 height 373
click at [322, 354] on div "/* ----------------------------------------------------------------------------…" at bounding box center [376, 263] width 325 height 373
click at [321, 354] on div "/* ----------------------------------------------------------------------------…" at bounding box center [376, 263] width 325 height 373
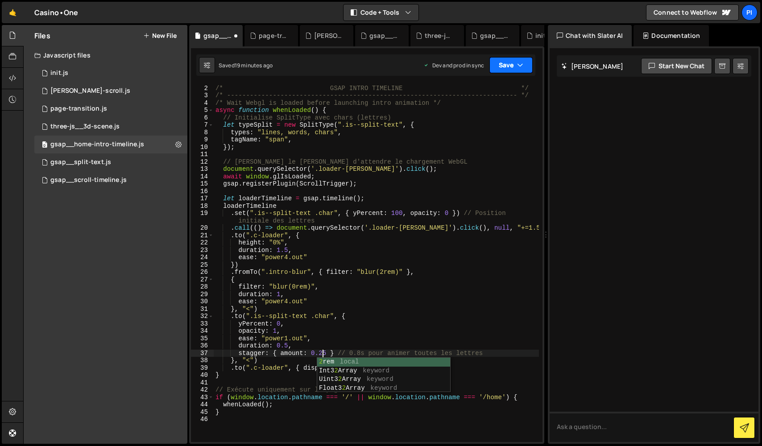
type textarea "stagger: { amount: 0.25 } // 0.8s pour animer toutes les lettres"
click at [507, 69] on button "Save" at bounding box center [510, 65] width 43 height 16
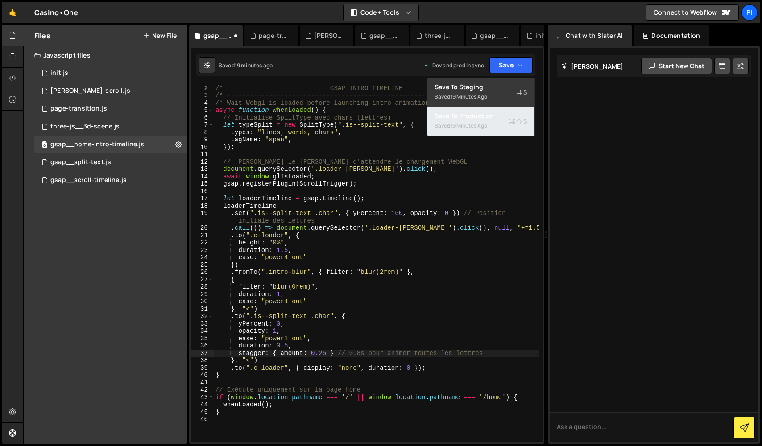
drag, startPoint x: 492, startPoint y: 125, endPoint x: 352, endPoint y: 131, distance: 140.1
click at [492, 125] on button "Save to Production S Saved 19 minutes ago" at bounding box center [480, 121] width 107 height 29
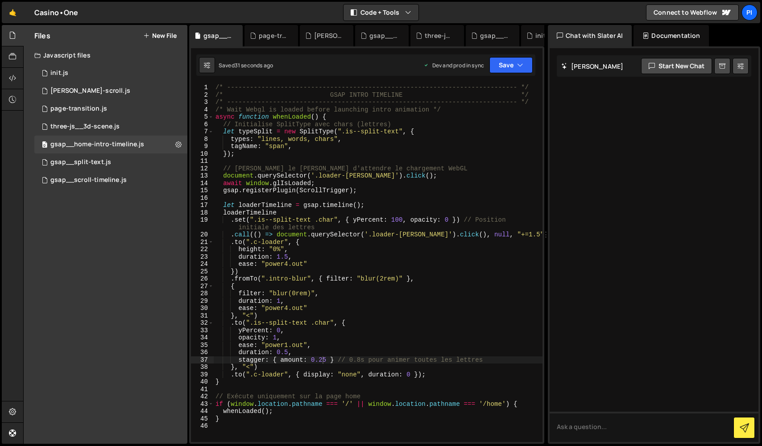
scroll to position [0, 0]
click at [118, 179] on div "gsap__scroll-timeline.js" at bounding box center [88, 180] width 76 height 8
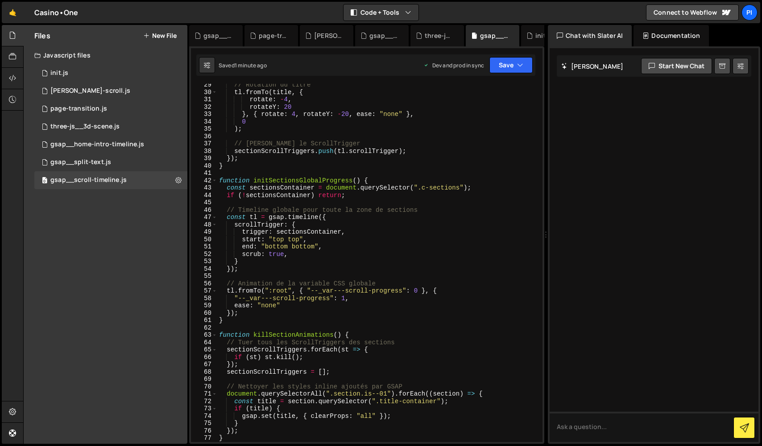
scroll to position [210, 0]
drag, startPoint x: 243, startPoint y: 253, endPoint x: 309, endPoint y: 253, distance: 66.0
click at [303, 254] on div "// Rotation du titre tl . fromTo ( title , { rotate : - 4 , rotateY : 20 } , { …" at bounding box center [377, 265] width 321 height 373
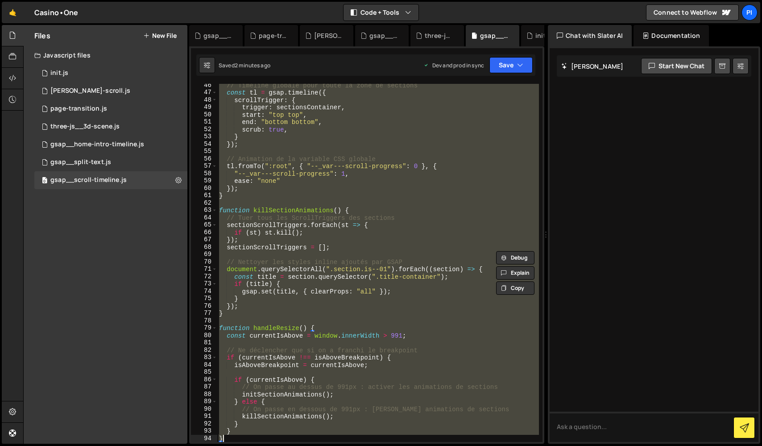
scroll to position [429, 0]
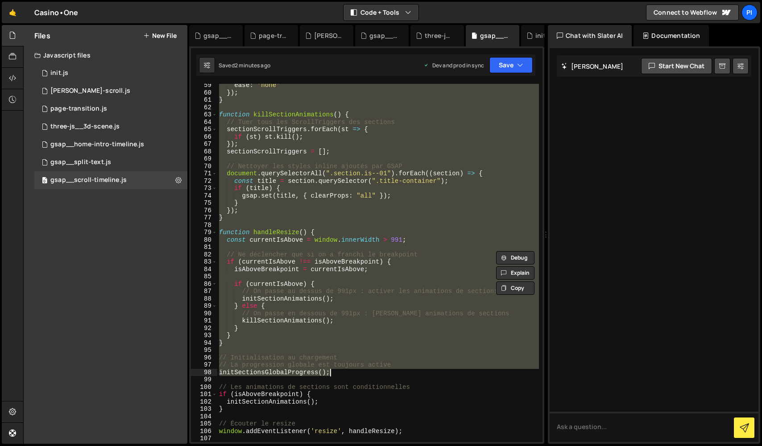
drag, startPoint x: 220, startPoint y: 237, endPoint x: 395, endPoint y: 375, distance: 223.5
click at [395, 375] on div "ease : "none" }) ; } function killSectionAnimations ( ) { // Tuer tous les Scro…" at bounding box center [377, 268] width 321 height 373
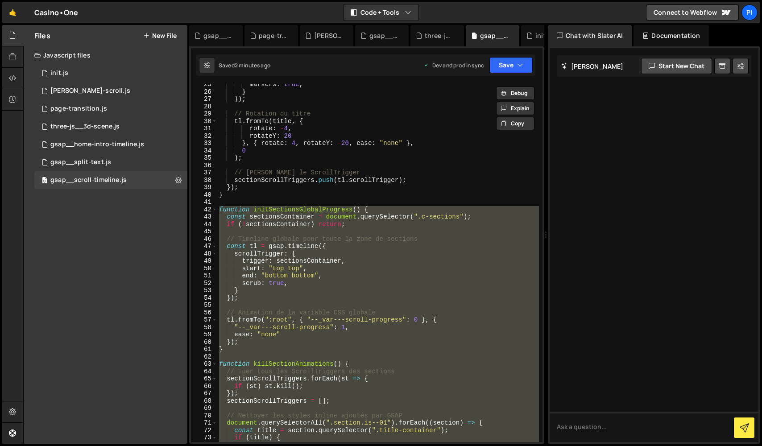
scroll to position [180, 0]
click at [396, 281] on div "markers : true , } }) ; // Rotation du titre tl . fromTo ( title , { rotate : -…" at bounding box center [377, 263] width 321 height 358
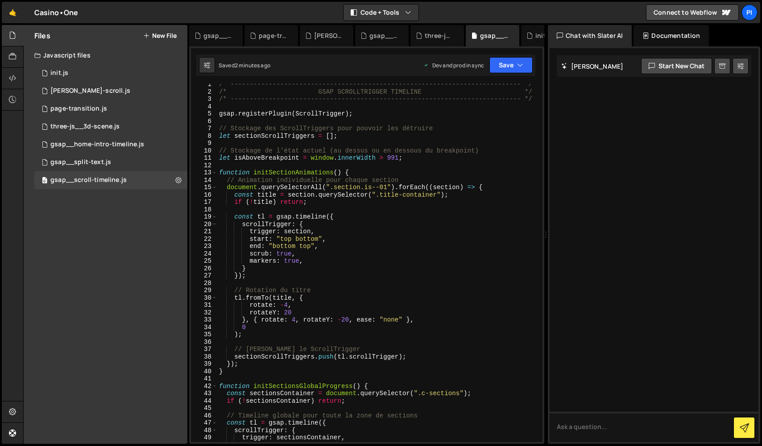
scroll to position [4, 0]
drag, startPoint x: 276, startPoint y: 261, endPoint x: 249, endPoint y: 262, distance: 26.8
click at [249, 262] on div "/* ----------------------------------------------------------------------------…" at bounding box center [377, 265] width 321 height 373
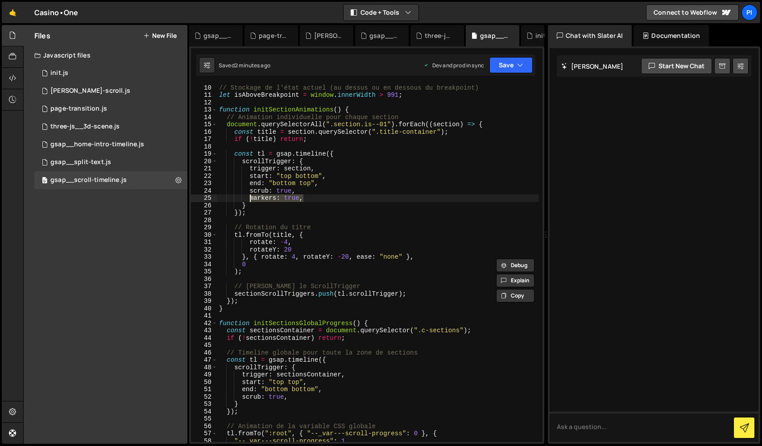
scroll to position [66, 0]
drag, startPoint x: 359, startPoint y: 321, endPoint x: 179, endPoint y: 282, distance: 184.9
click at [254, 322] on div "// Stockage de l'état actuel (au dessus ou en dessous du breakpoint) let isAbov…" at bounding box center [377, 270] width 321 height 373
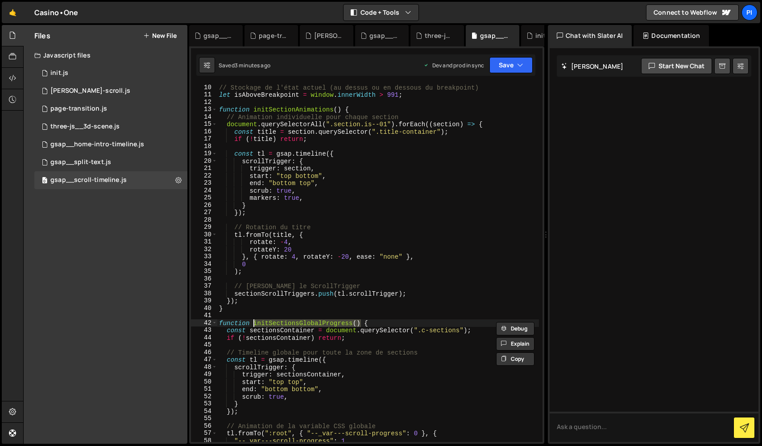
click at [245, 199] on div "// Stockage de l'état actuel (au dessus ou en dessous du breakpoint) let isAbov…" at bounding box center [377, 270] width 321 height 373
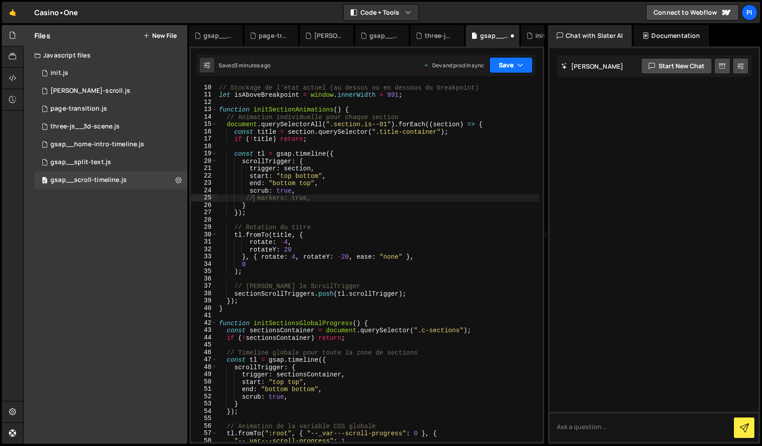
drag, startPoint x: 504, startPoint y: 60, endPoint x: 494, endPoint y: 129, distance: 69.8
click at [504, 60] on button "Save" at bounding box center [510, 65] width 43 height 16
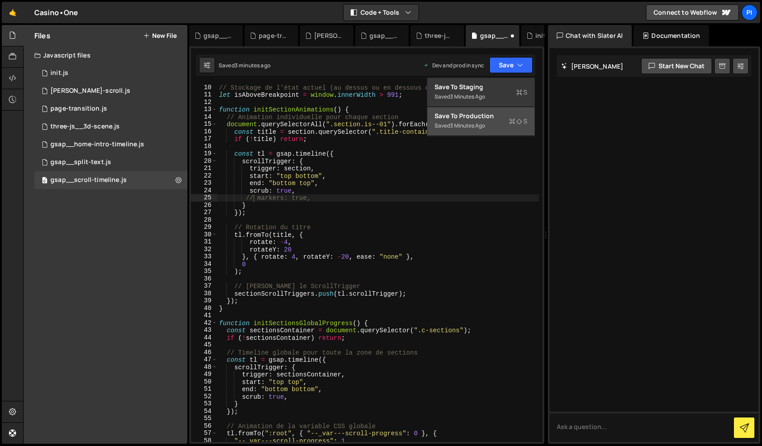
click at [498, 125] on button "Save to Production S Saved 3 minutes ago" at bounding box center [480, 121] width 107 height 29
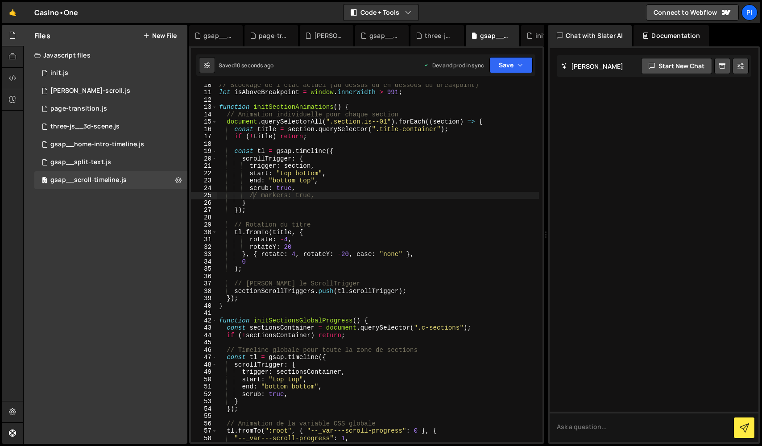
scroll to position [69, 0]
click at [263, 201] on div "// Stockage de l'état actuel (au dessus ou en dessous du breakpoint) let isAbov…" at bounding box center [377, 267] width 321 height 373
click at [256, 196] on div "// Stockage de l'état actuel (au dessus ou en dessous du breakpoint) let isAbov…" at bounding box center [377, 267] width 321 height 373
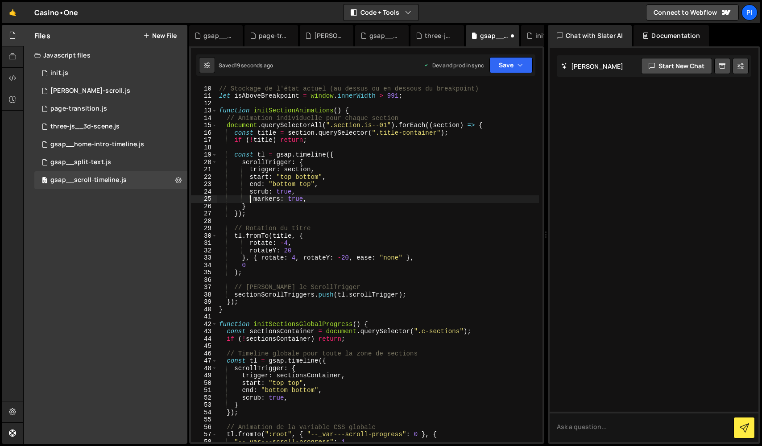
scroll to position [64, 0]
type textarea "markers: true,"
click at [503, 70] on button "Save" at bounding box center [510, 65] width 43 height 16
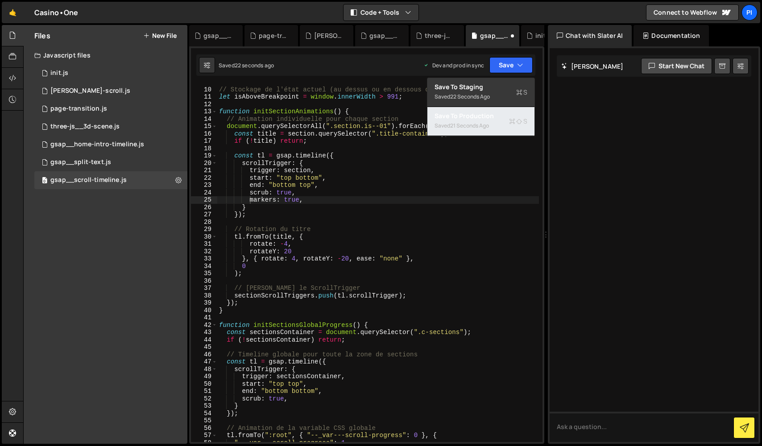
click at [490, 135] on button "Save to Production S Saved 21 seconds ago" at bounding box center [480, 121] width 107 height 29
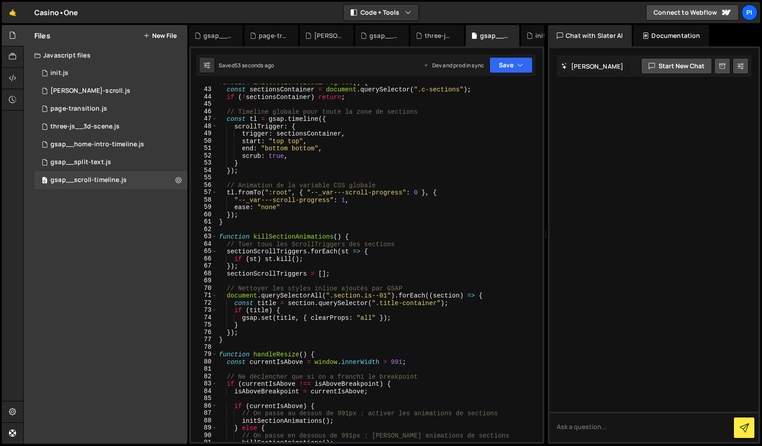
scroll to position [0, 0]
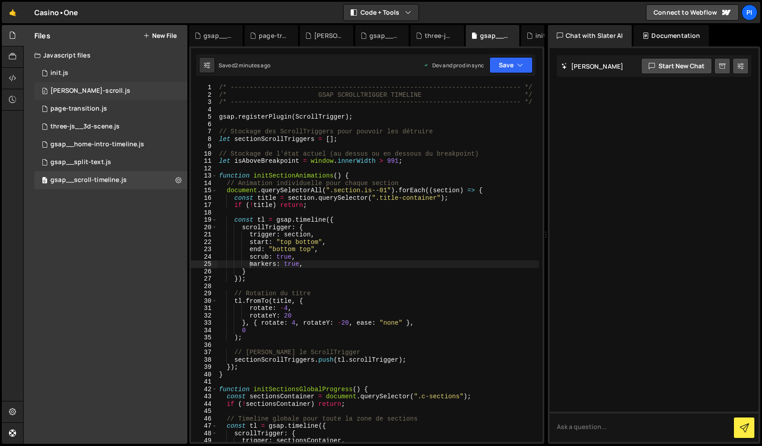
click at [77, 87] on div "0 [PERSON_NAME]-scroll.js 0" at bounding box center [110, 91] width 153 height 18
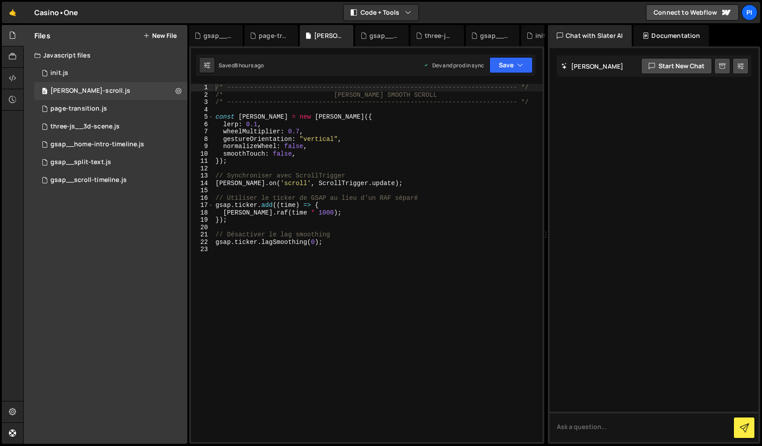
click at [355, 256] on div "/* ----------------------------------------------------------------------------…" at bounding box center [378, 270] width 329 height 373
paste textarea "});"
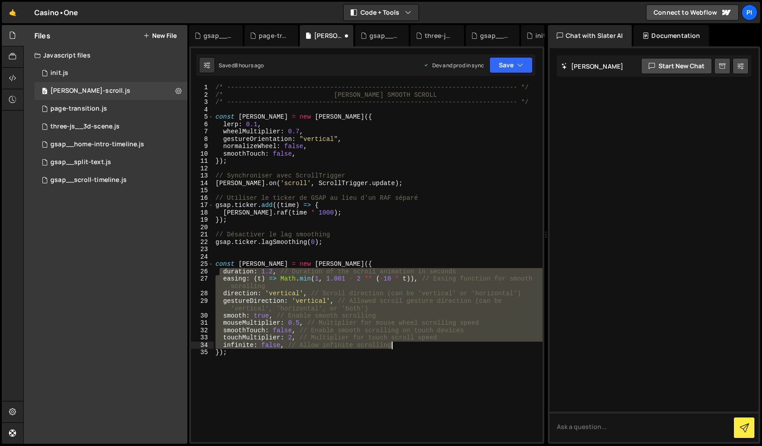
drag, startPoint x: 220, startPoint y: 271, endPoint x: 411, endPoint y: 346, distance: 205.6
click at [411, 346] on div "/* ----------------------------------------------------------------------------…" at bounding box center [378, 270] width 329 height 373
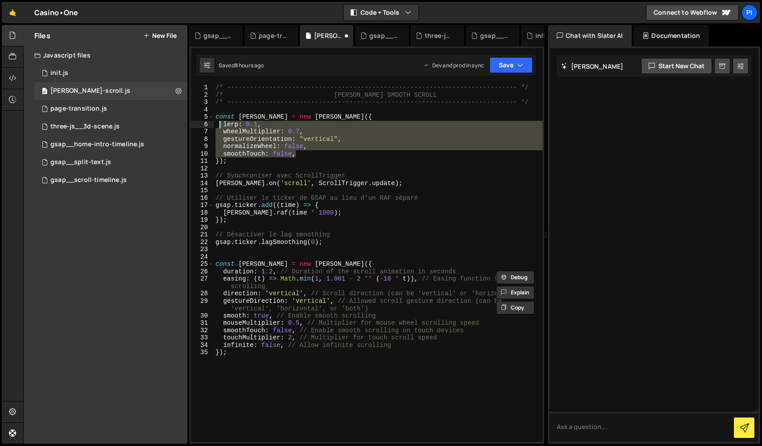
paste textarea
type textarea "infinite: false, // Allow infinite scrolling"
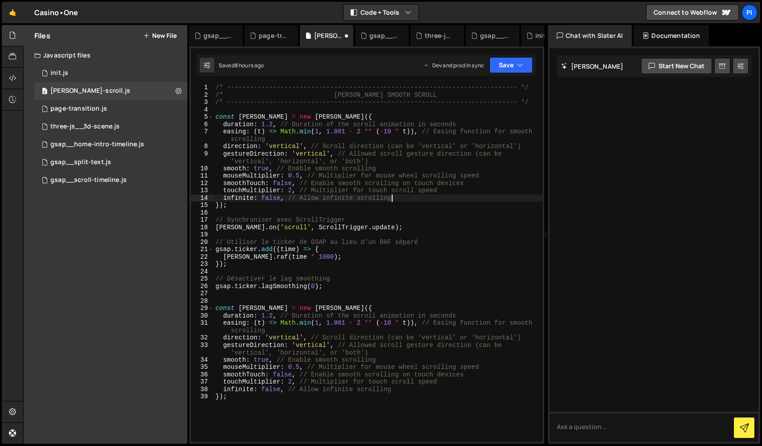
drag, startPoint x: 309, startPoint y: 155, endPoint x: 219, endPoint y: 129, distance: 93.7
click at [219, 129] on div "/* ----------------------------------------------------------------------------…" at bounding box center [378, 270] width 329 height 373
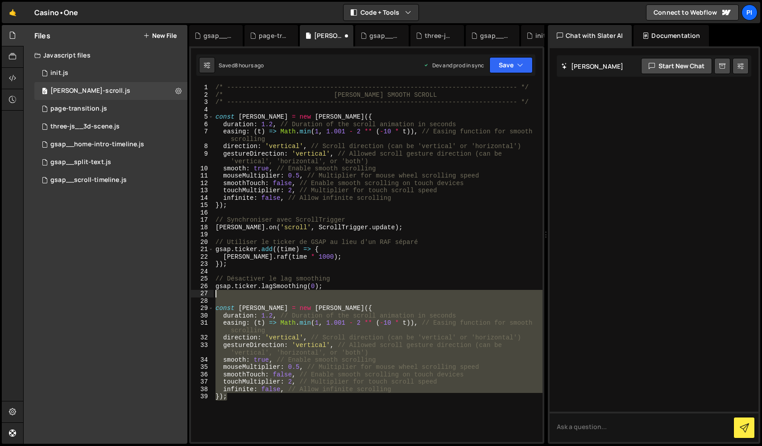
drag, startPoint x: 266, startPoint y: 395, endPoint x: 181, endPoint y: 290, distance: 134.4
click at [181, 290] on div "Files New File Javascript files 0 init.js 0 0 [PERSON_NAME]-scroll.js 0 0 page-…" at bounding box center [392, 234] width 738 height 419
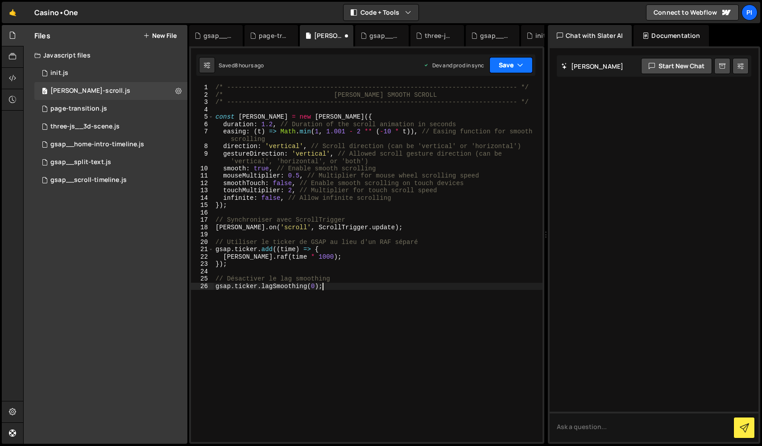
type textarea "gsap.ticker.lagSmoothing(0);"
drag, startPoint x: 502, startPoint y: 65, endPoint x: 494, endPoint y: 114, distance: 49.6
click at [502, 65] on button "Save" at bounding box center [510, 65] width 43 height 16
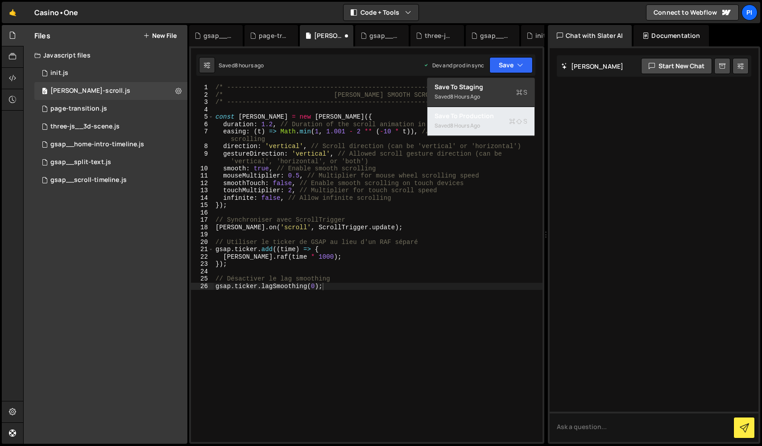
click at [494, 115] on div "Save to Production S" at bounding box center [480, 115] width 93 height 9
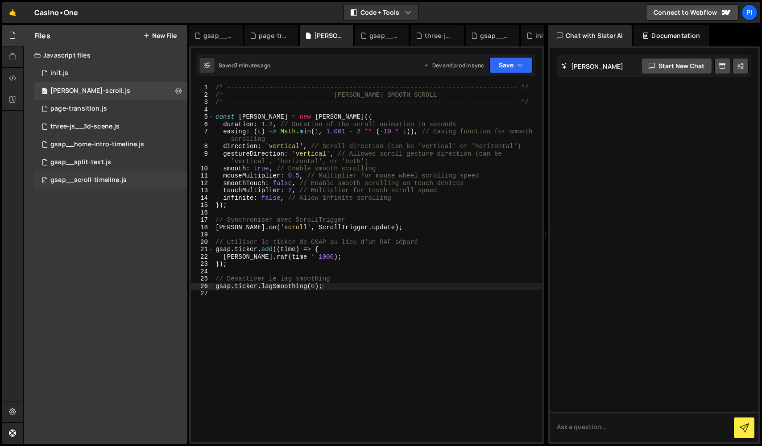
click at [137, 186] on div "0 gsap__scroll-timeline.js 0" at bounding box center [110, 180] width 153 height 18
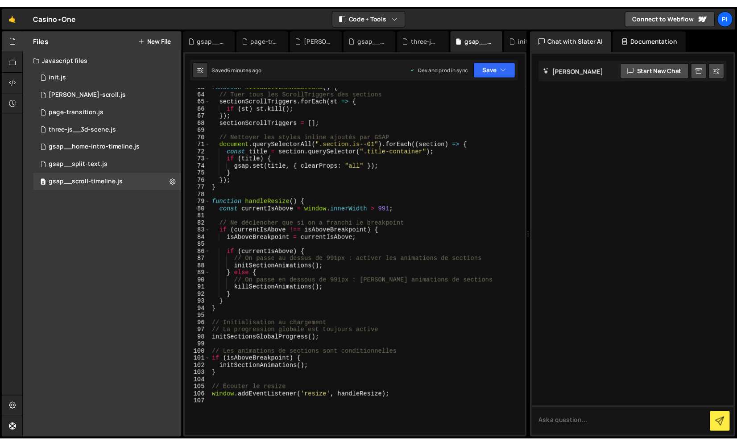
scroll to position [460, 0]
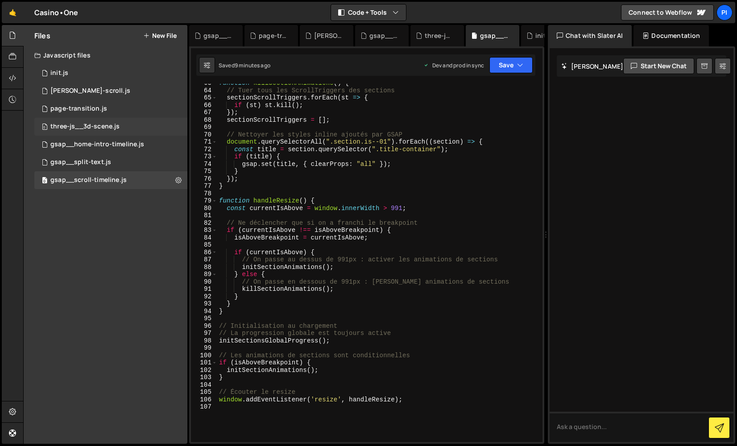
click at [103, 128] on div "three-js__3d-scene.js" at bounding box center [84, 127] width 69 height 8
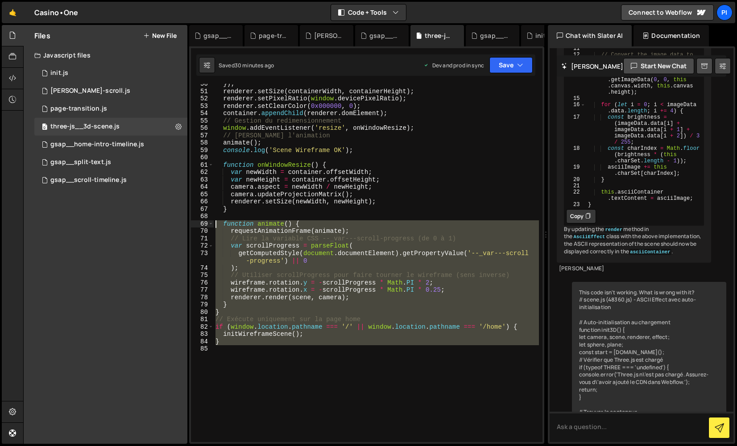
scroll to position [0, 0]
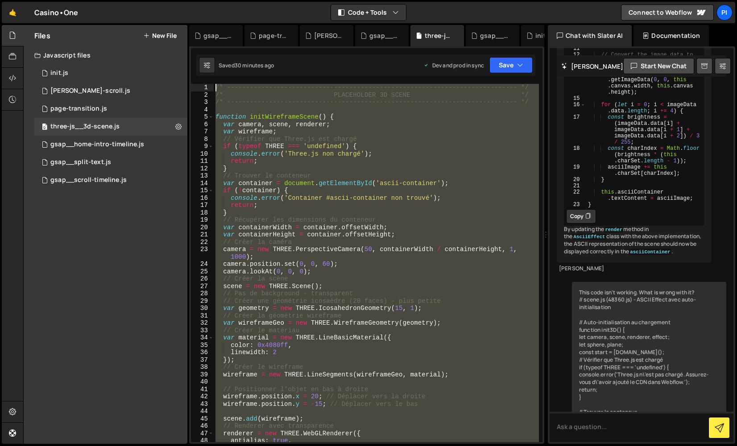
drag, startPoint x: 303, startPoint y: 359, endPoint x: 63, endPoint y: -21, distance: 449.1
click at [63, 0] on html "Projects [GEOGRAPHIC_DATA] Blog Pi Projects Your Teams Invite team member Accou…" at bounding box center [368, 223] width 737 height 446
paste textarea "}"
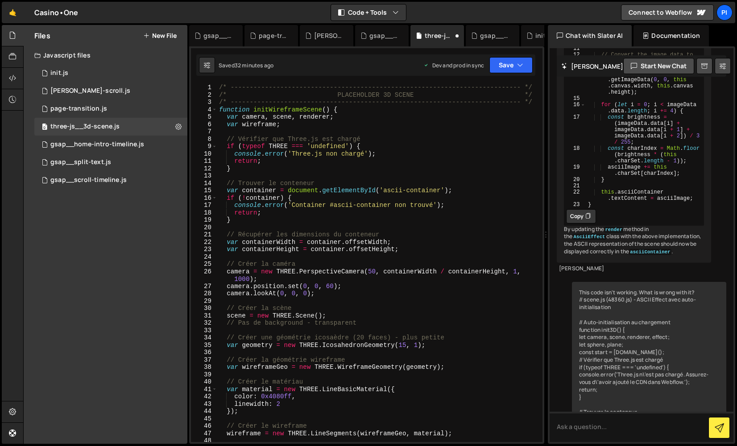
scroll to position [4, 0]
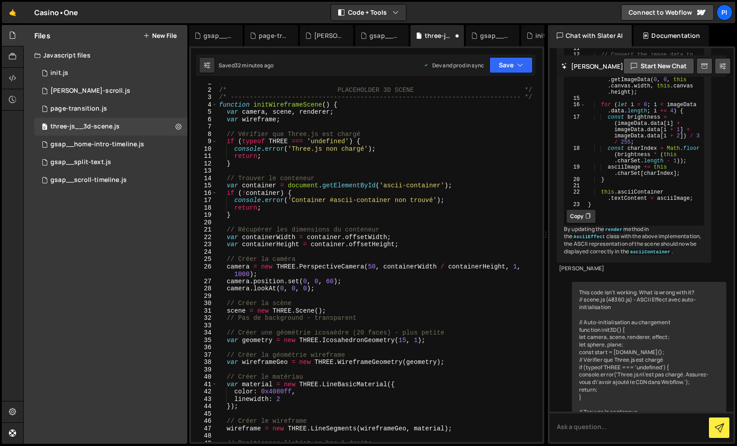
click at [222, 104] on div "/* ----------------------------------------------------------------------------…" at bounding box center [377, 265] width 321 height 373
type textarea "function initWireframeScene() {"
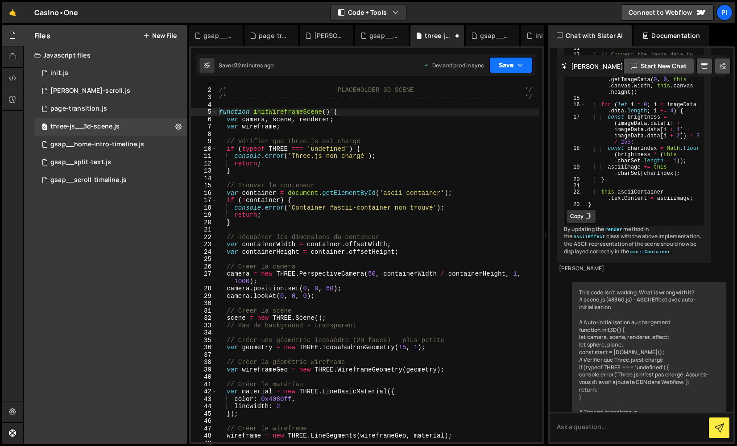
drag, startPoint x: 514, startPoint y: 68, endPoint x: 503, endPoint y: 138, distance: 70.9
click at [514, 68] on button "Save" at bounding box center [510, 65] width 43 height 16
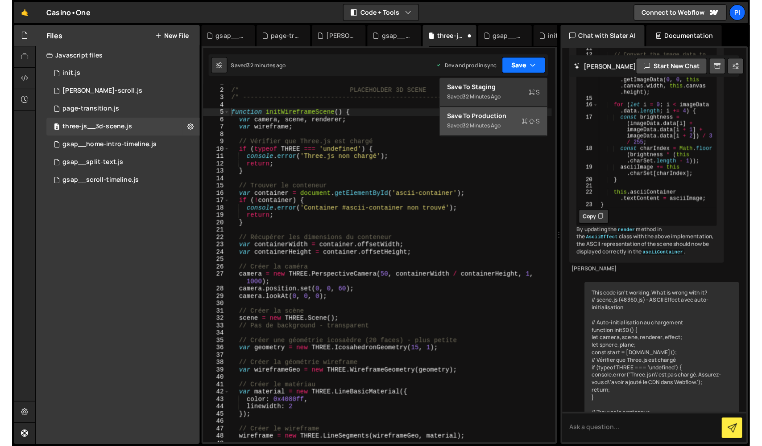
scroll to position [6, 0]
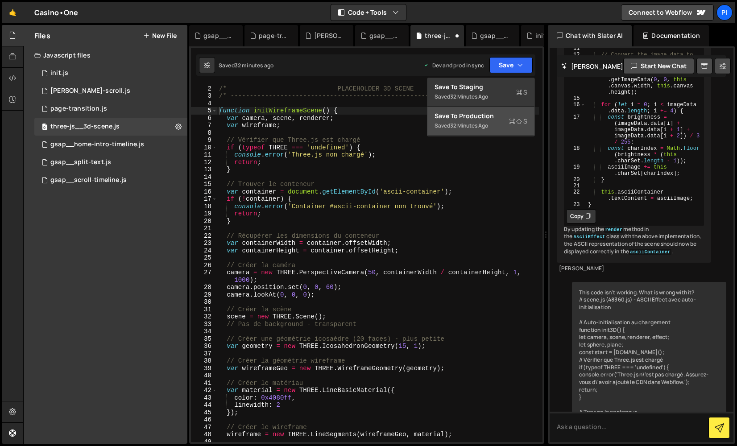
click at [505, 117] on div "Save to Production S" at bounding box center [480, 115] width 93 height 9
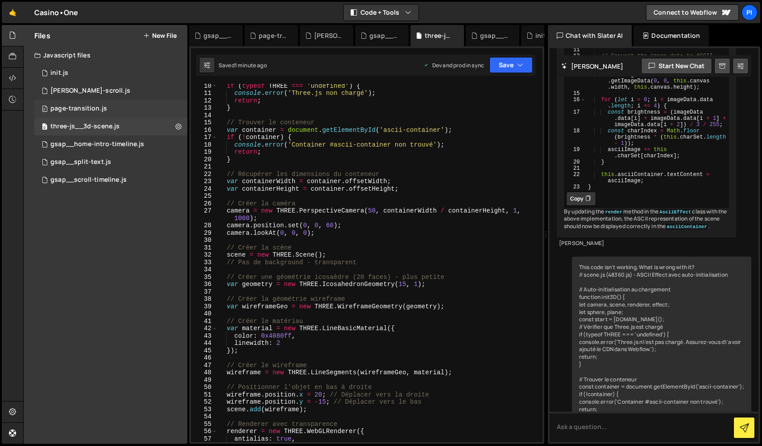
scroll to position [81, 0]
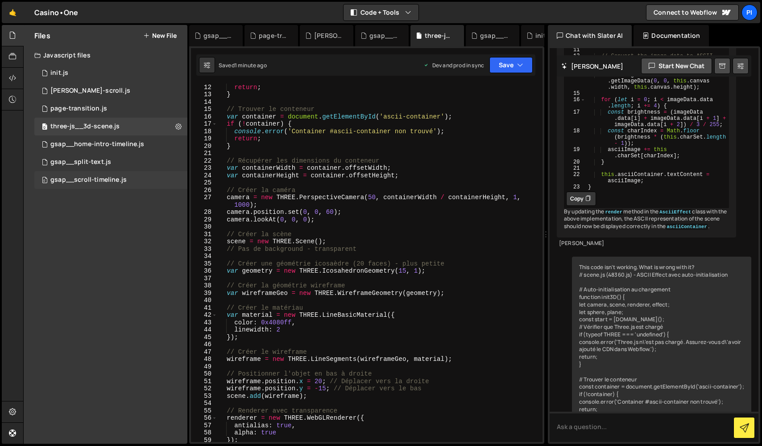
click at [111, 181] on div "gsap__scroll-timeline.js" at bounding box center [88, 180] width 76 height 8
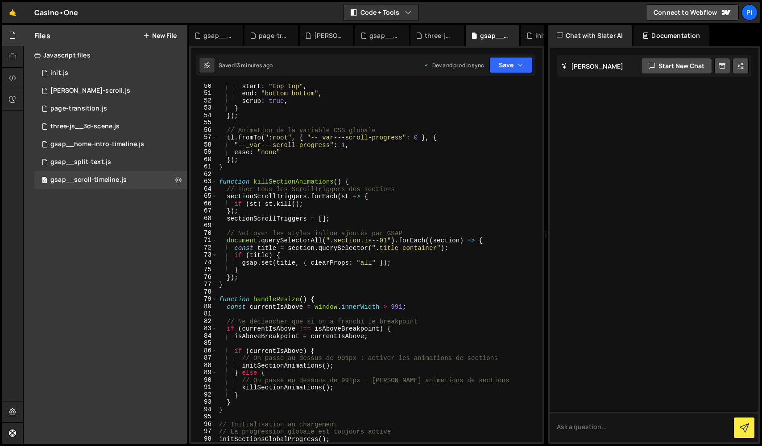
scroll to position [82, 0]
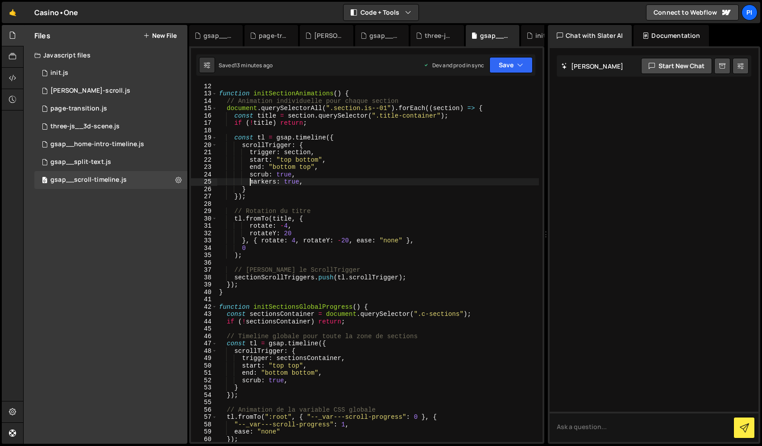
click at [250, 182] on div "function initSectionAnimations ( ) { // Animation individuelle pour chaque sect…" at bounding box center [377, 268] width 321 height 373
drag, startPoint x: 511, startPoint y: 65, endPoint x: 510, endPoint y: 96, distance: 30.8
click at [511, 65] on button "Save" at bounding box center [510, 65] width 43 height 16
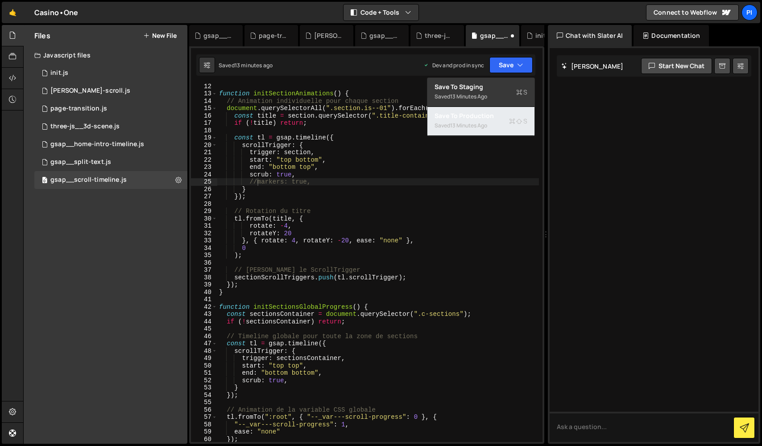
click at [500, 129] on button "Save to Production S Saved 13 minutes ago" at bounding box center [480, 121] width 107 height 29
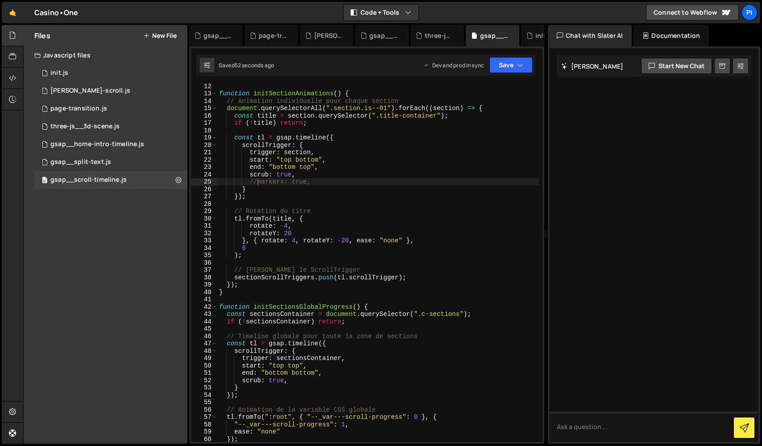
click at [432, 308] on div "function initSectionAnimations ( ) { // Animation individuelle pour chaque sect…" at bounding box center [377, 268] width 321 height 373
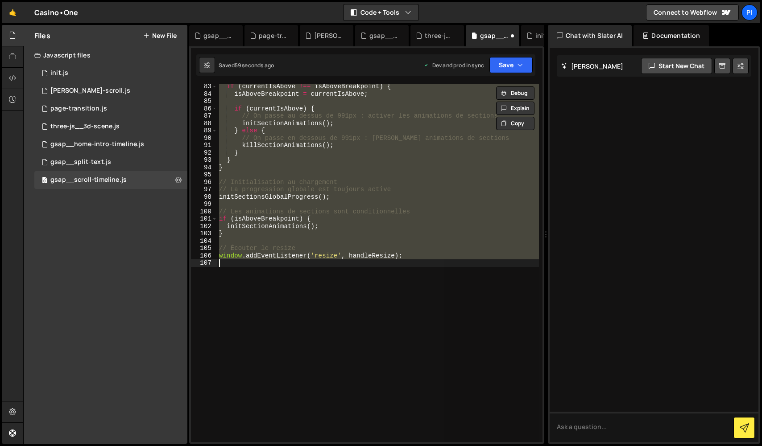
click at [312, 225] on div "if ( currentIsAbove !== isAboveBreakpoint ) { isAboveBreakpoint = currentIsAbov…" at bounding box center [377, 263] width 321 height 358
type textarea "initSectionAnimations();"
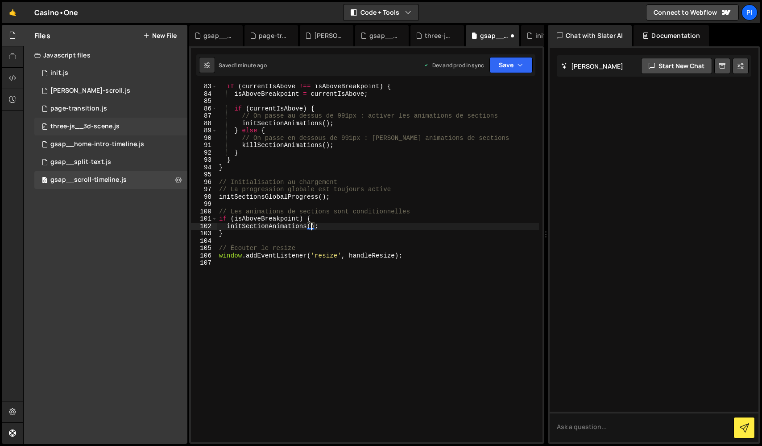
click at [101, 132] on div "0 three-js__3d-scene.js 0" at bounding box center [110, 127] width 153 height 18
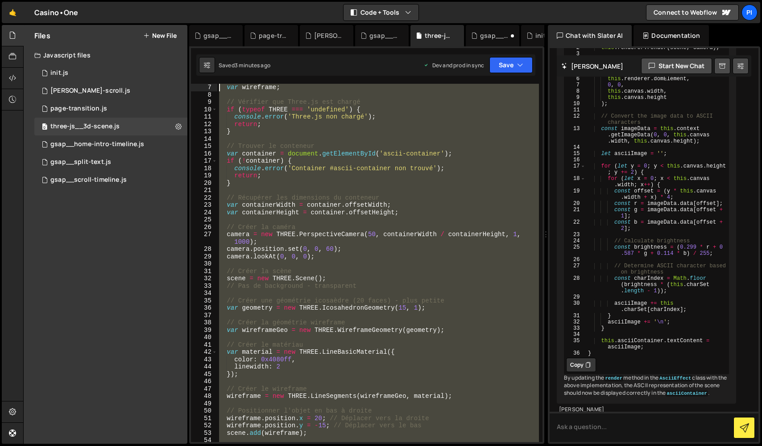
scroll to position [0, 0]
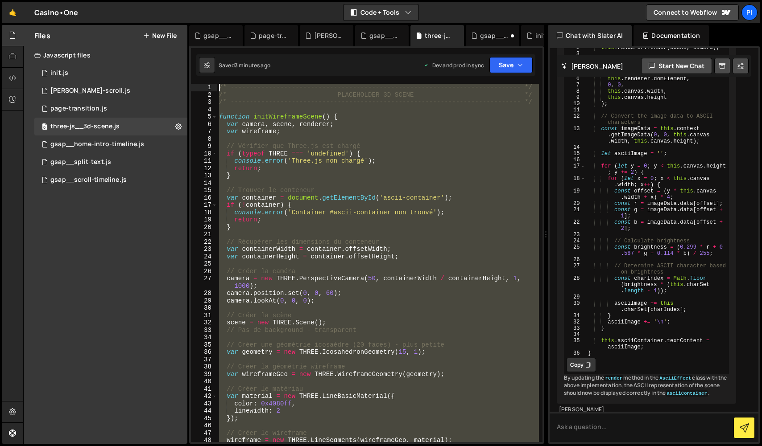
drag, startPoint x: 314, startPoint y: 343, endPoint x: 122, endPoint y: -21, distance: 412.3
click at [122, 0] on html "Projects [GEOGRAPHIC_DATA] Blog Pi Projects Your Teams Invite team member Accou…" at bounding box center [381, 223] width 762 height 446
paste textarea "}"
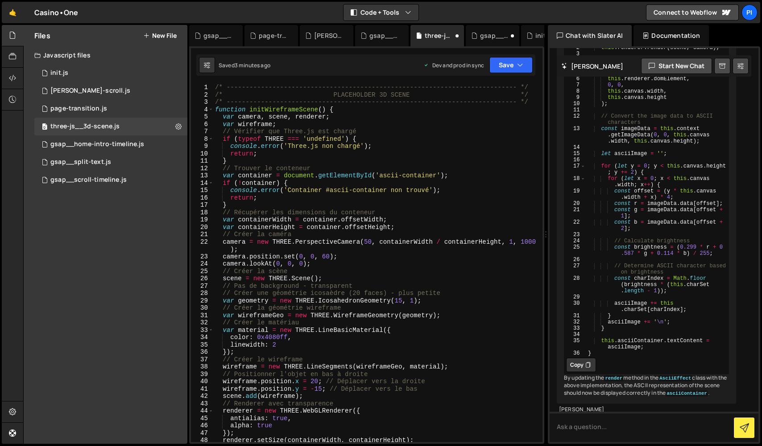
click at [217, 109] on div "/* ----------------------------------------------------------------------------…" at bounding box center [375, 270] width 325 height 373
type textarea "function initWireframeScene() {"
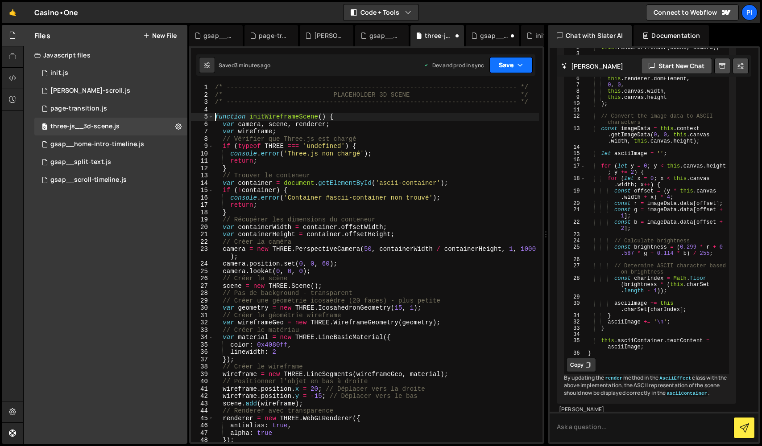
click at [518, 67] on icon "button" at bounding box center [520, 65] width 6 height 9
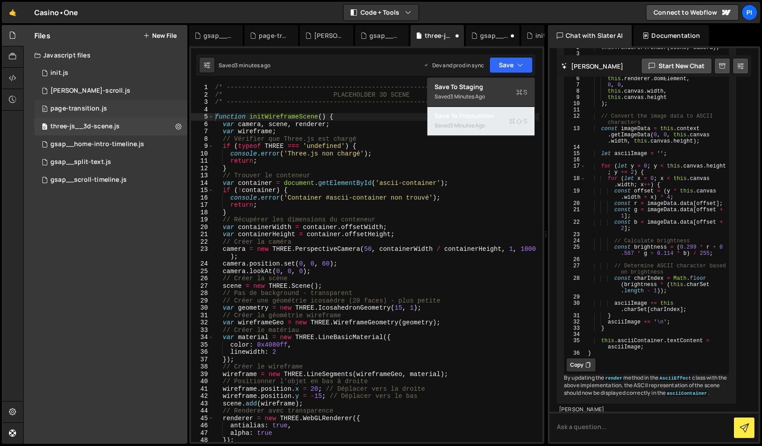
drag, startPoint x: 506, startPoint y: 125, endPoint x: 66, endPoint y: 108, distance: 439.5
click at [506, 125] on button "Save to Production S Saved 3 minutes ago" at bounding box center [480, 121] width 107 height 29
